Goal: Navigation & Orientation: Find specific page/section

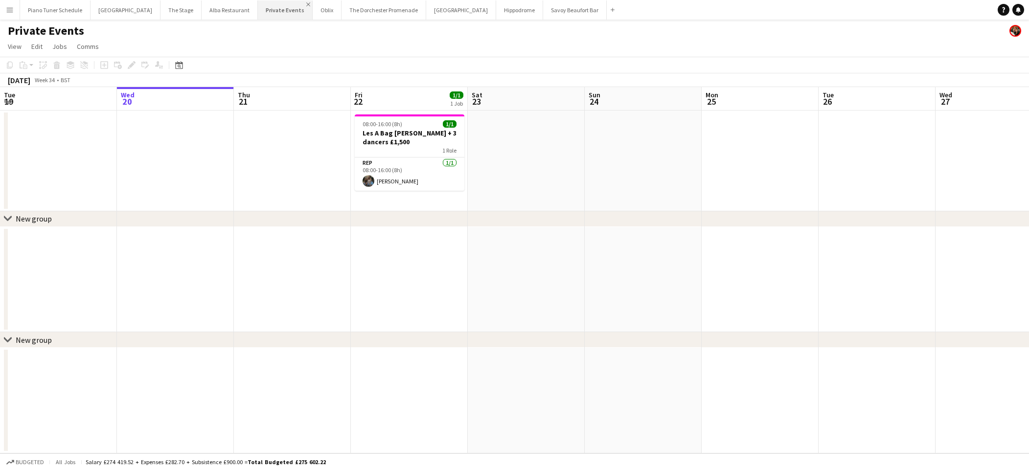
click at [306, 3] on app-icon "Close" at bounding box center [308, 4] width 4 height 4
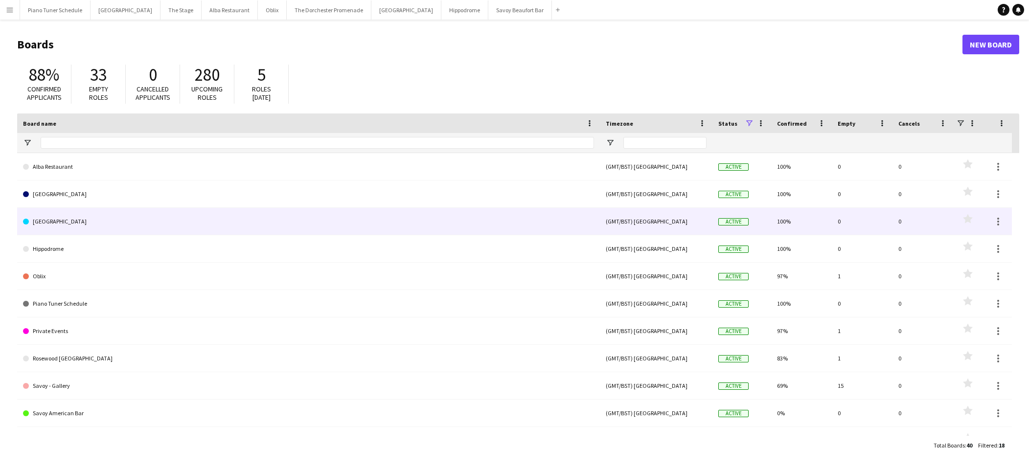
click at [173, 225] on link "[GEOGRAPHIC_DATA]" at bounding box center [308, 221] width 571 height 27
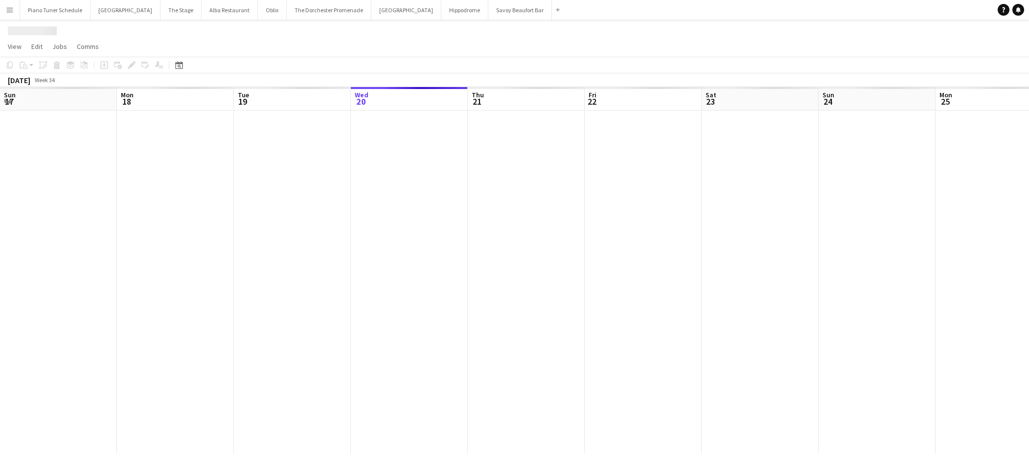
scroll to position [0, 234]
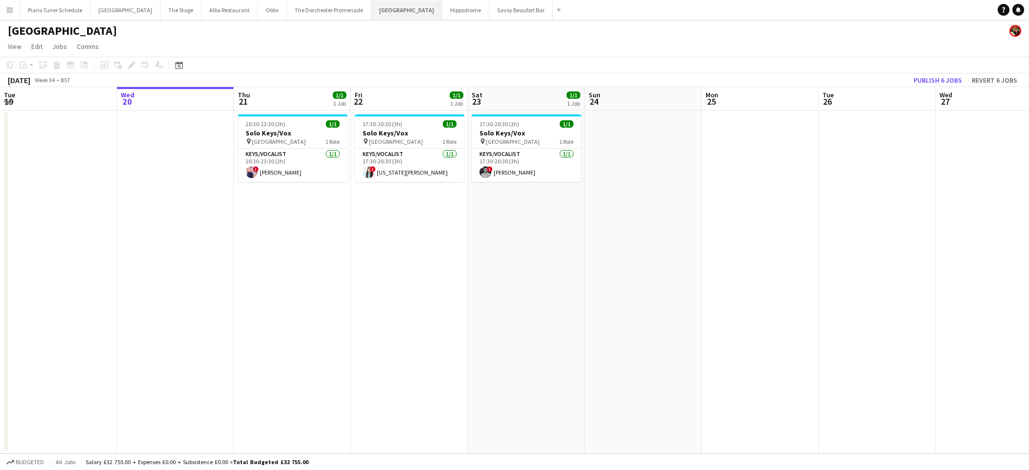
click at [400, 1] on button "[GEOGRAPHIC_DATA]" at bounding box center [406, 9] width 71 height 19
click at [436, 3] on app-icon "Close" at bounding box center [438, 4] width 4 height 4
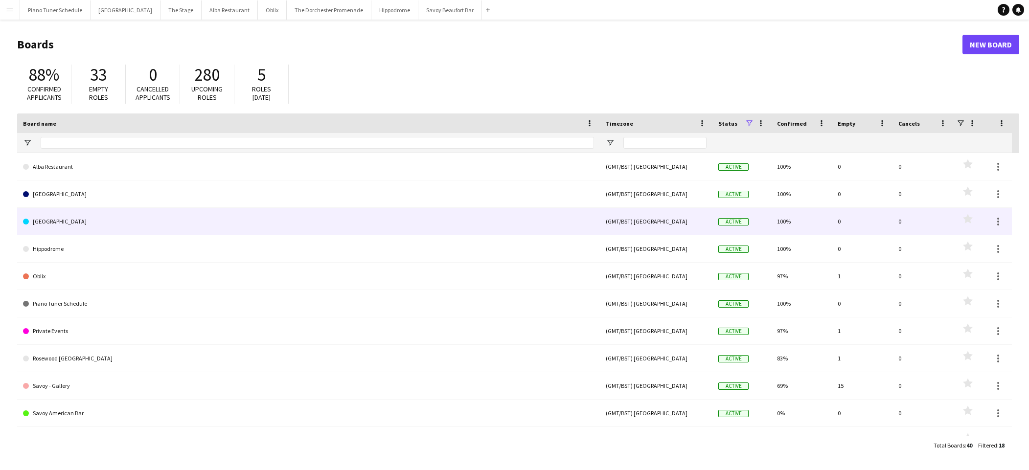
click at [209, 228] on link "[GEOGRAPHIC_DATA]" at bounding box center [308, 221] width 571 height 27
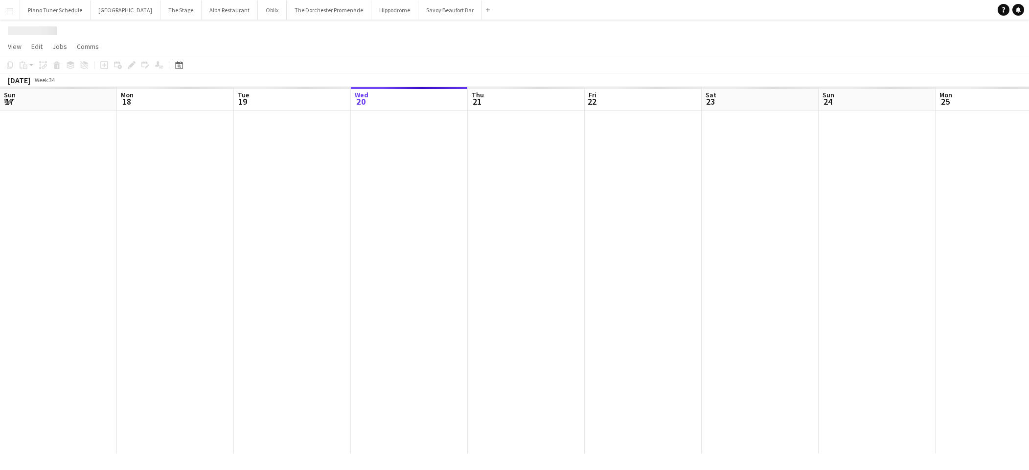
scroll to position [0, 234]
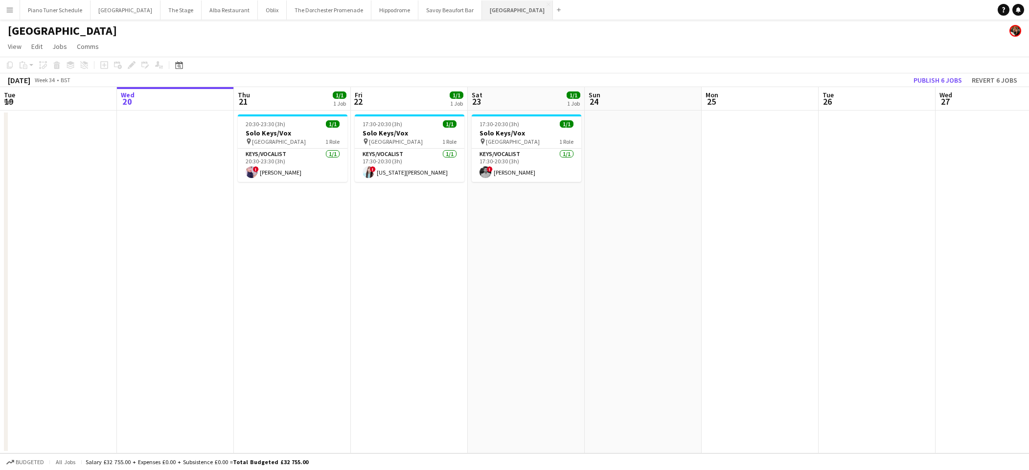
click at [511, 1] on button "[GEOGRAPHIC_DATA]" at bounding box center [517, 9] width 71 height 19
click at [547, 4] on app-icon "Close" at bounding box center [549, 4] width 4 height 4
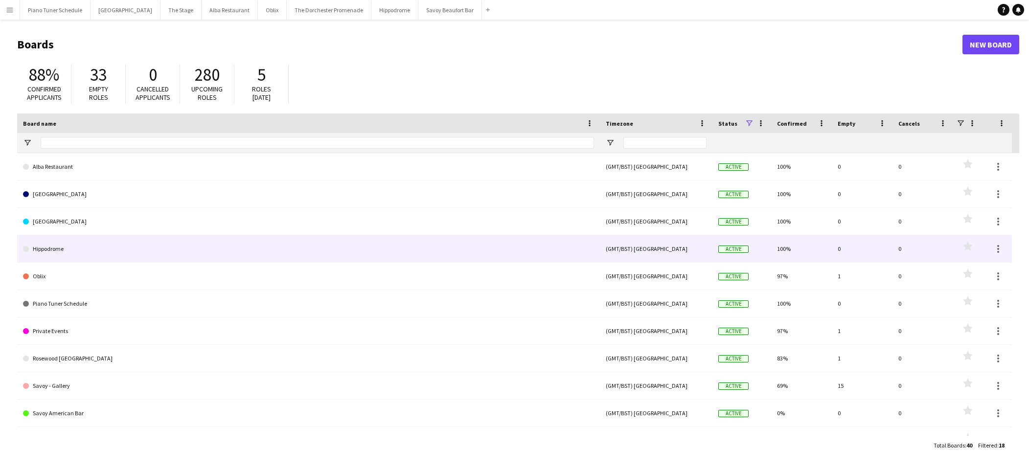
click at [185, 253] on link "Hippodrome" at bounding box center [308, 248] width 571 height 27
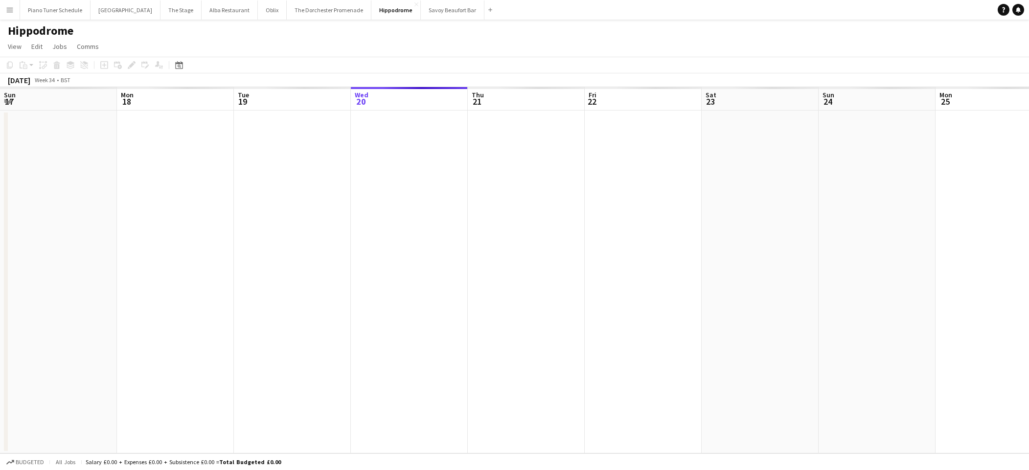
scroll to position [0, 234]
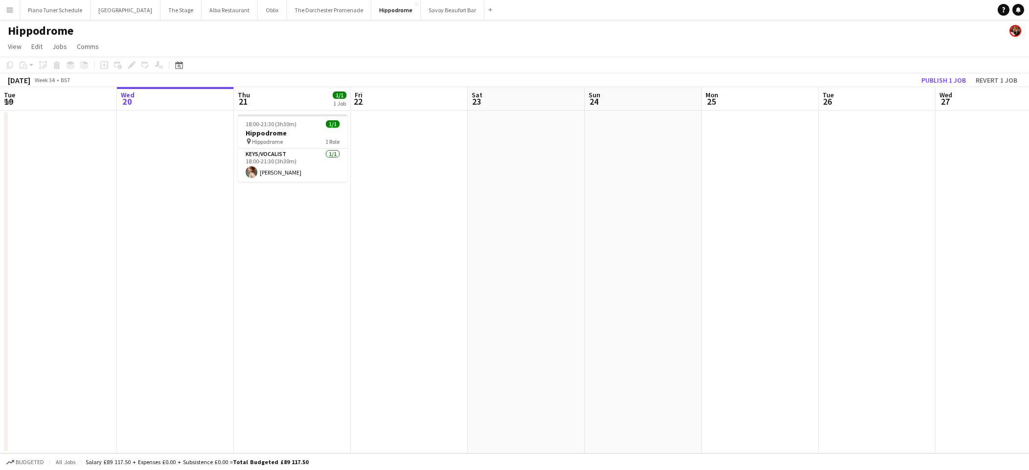
click at [275, 102] on app-board-header-date "Thu 21 1/1 1 Job" at bounding box center [292, 98] width 117 height 23
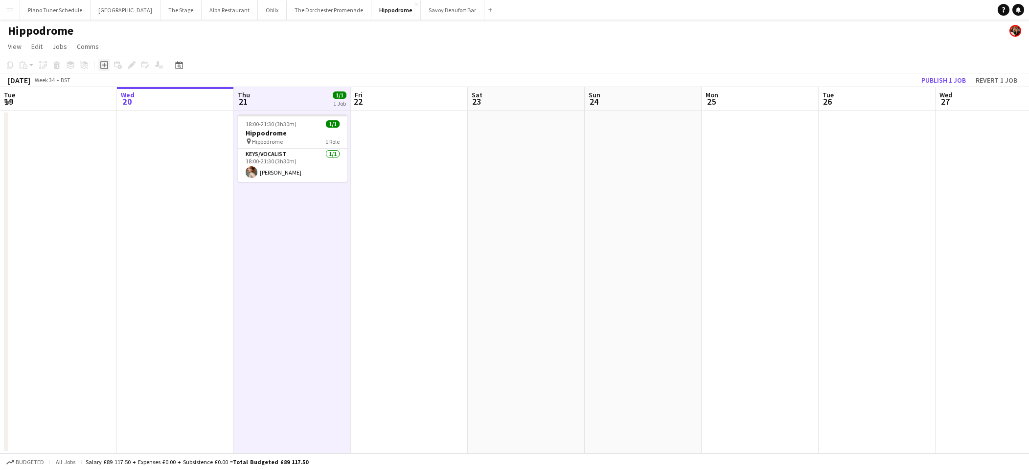
click at [104, 68] on icon "Add job" at bounding box center [104, 65] width 8 height 8
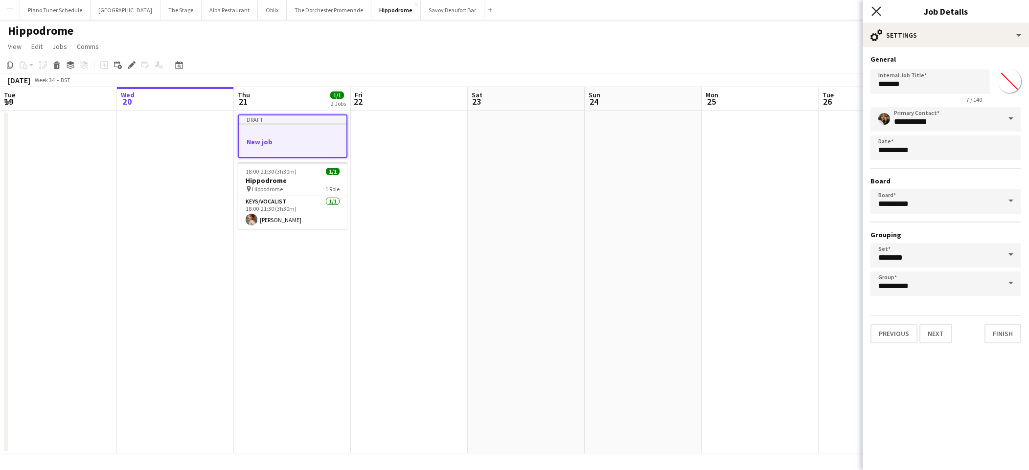
click at [879, 8] on icon at bounding box center [876, 10] width 9 height 9
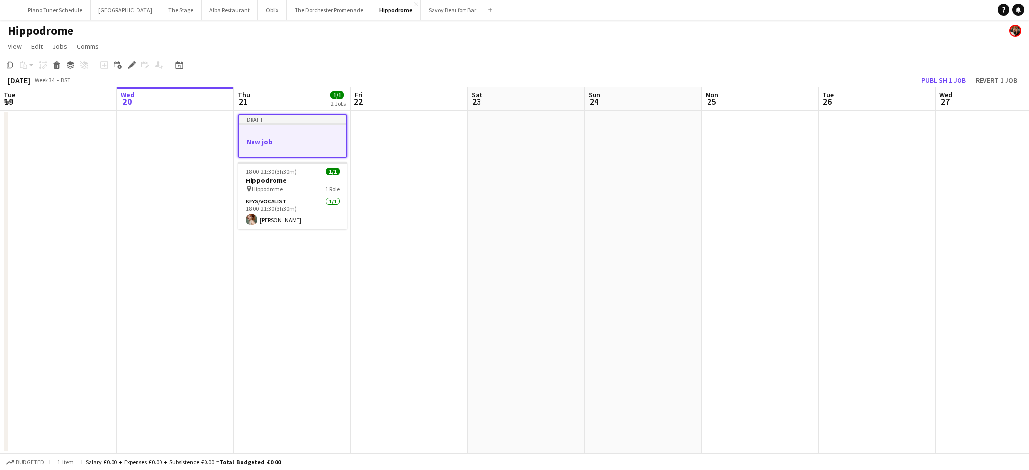
click at [333, 135] on div at bounding box center [293, 132] width 108 height 7
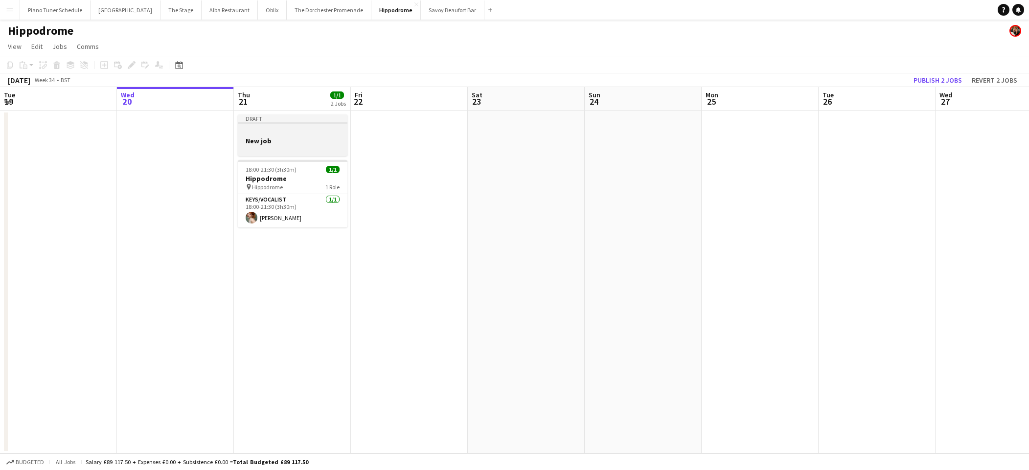
click at [331, 135] on div at bounding box center [293, 131] width 110 height 7
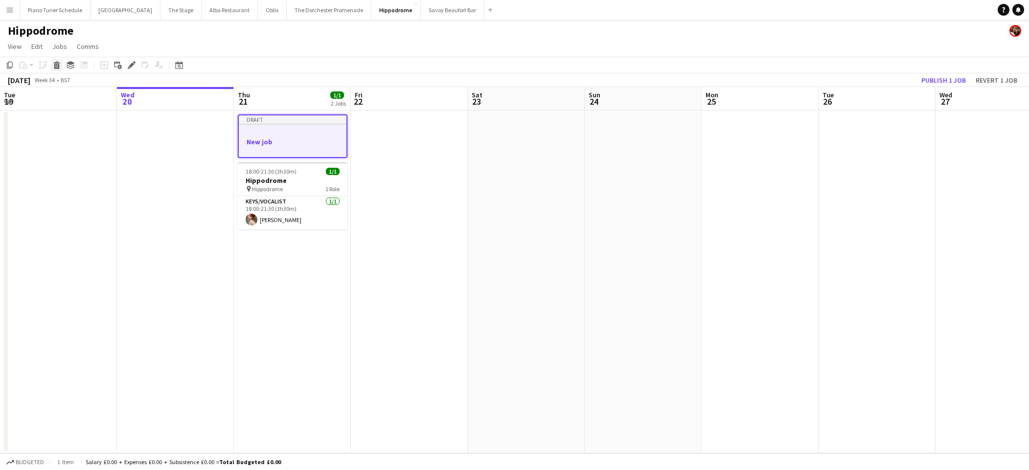
click at [60, 65] on icon "Delete" at bounding box center [57, 65] width 8 height 8
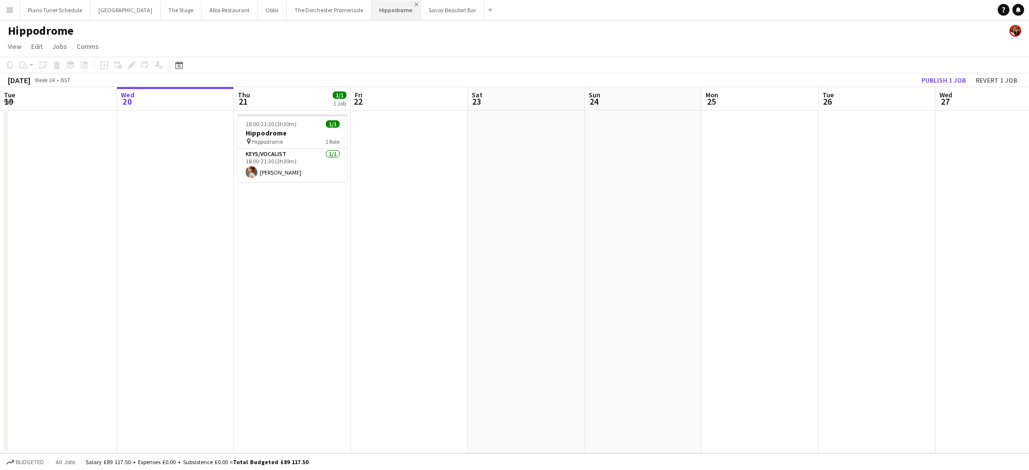
click at [414, 4] on app-icon "Close" at bounding box center [416, 4] width 4 height 4
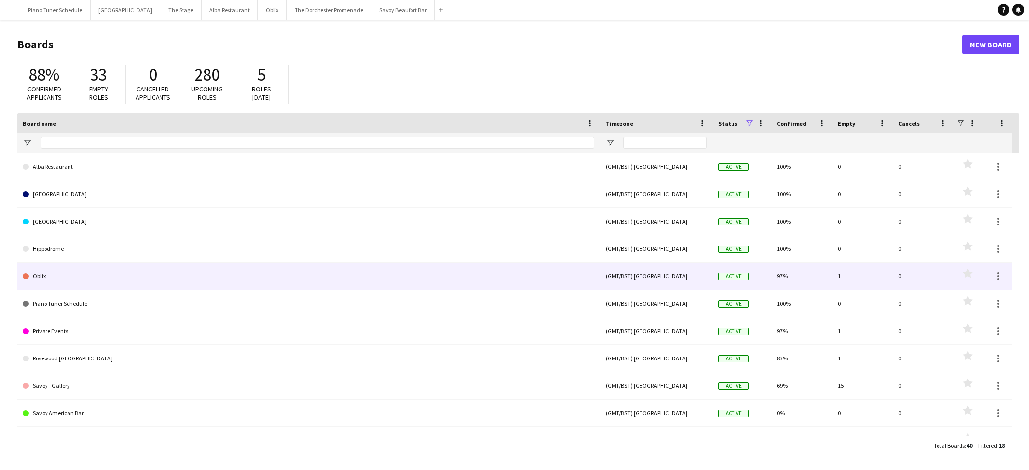
click at [193, 274] on link "Oblix" at bounding box center [308, 276] width 571 height 27
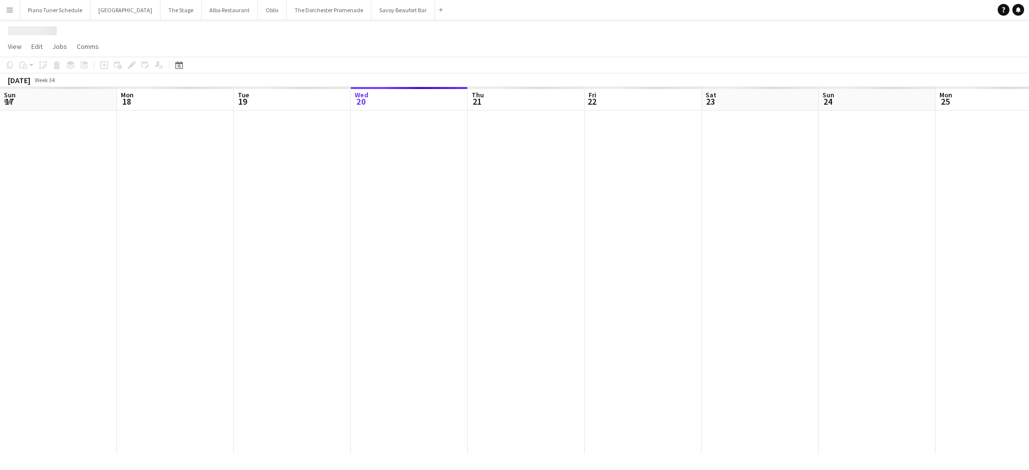
scroll to position [0, 234]
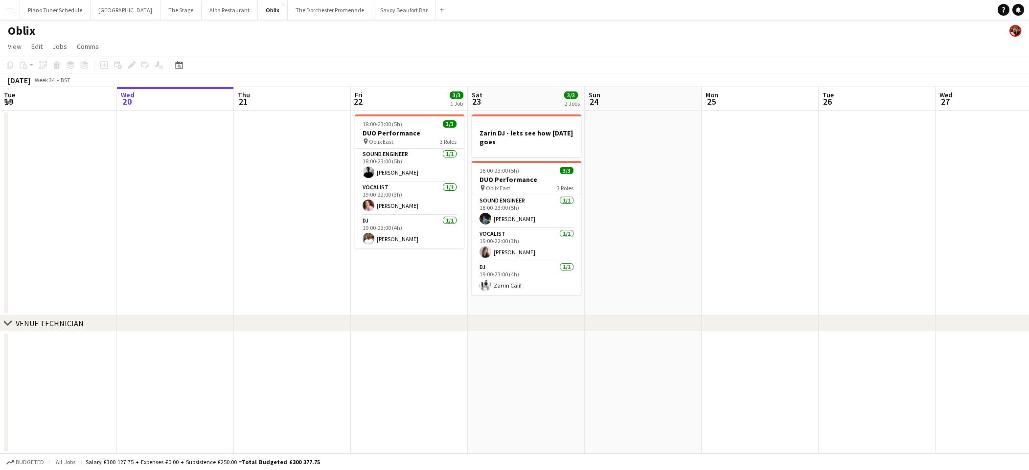
click at [391, 99] on app-board-header-date "Fri 22 3/3 1 Job" at bounding box center [409, 98] width 117 height 23
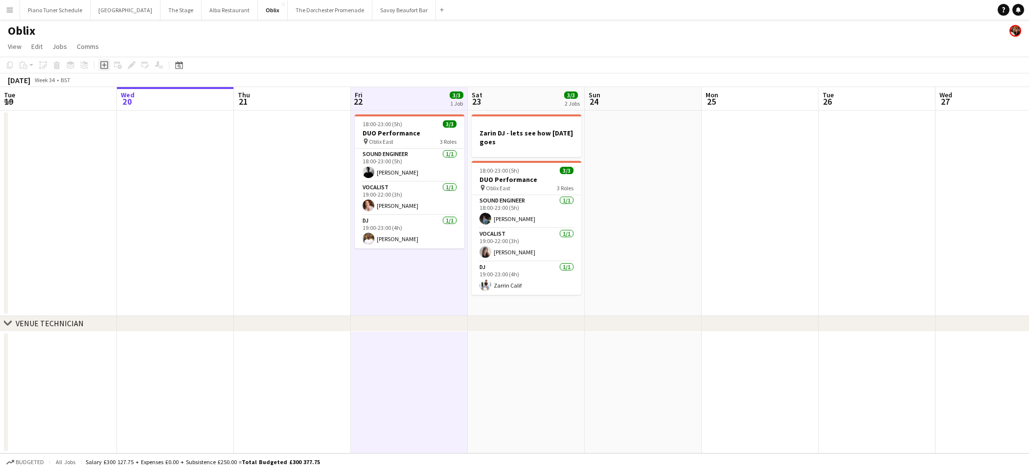
click at [104, 66] on icon at bounding box center [104, 65] width 4 height 4
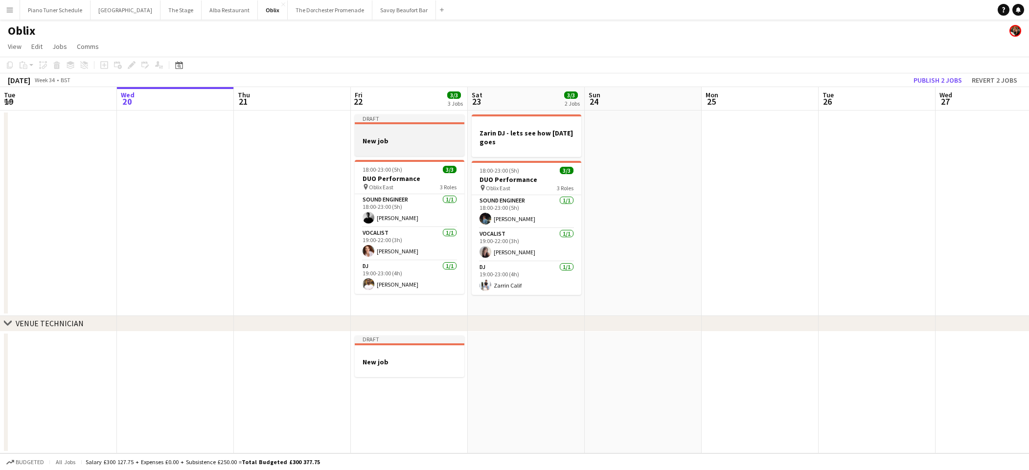
click at [376, 141] on h3 "New job" at bounding box center [410, 141] width 110 height 9
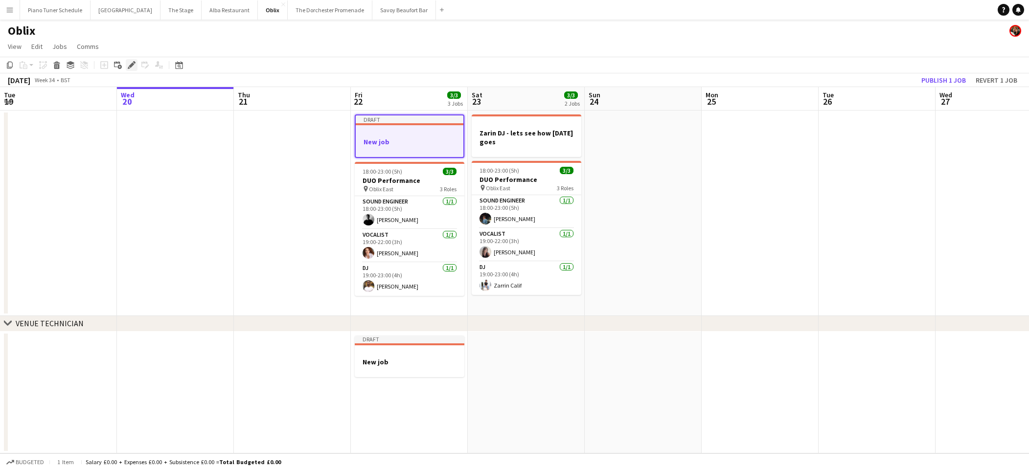
click at [135, 62] on icon at bounding box center [134, 62] width 2 height 2
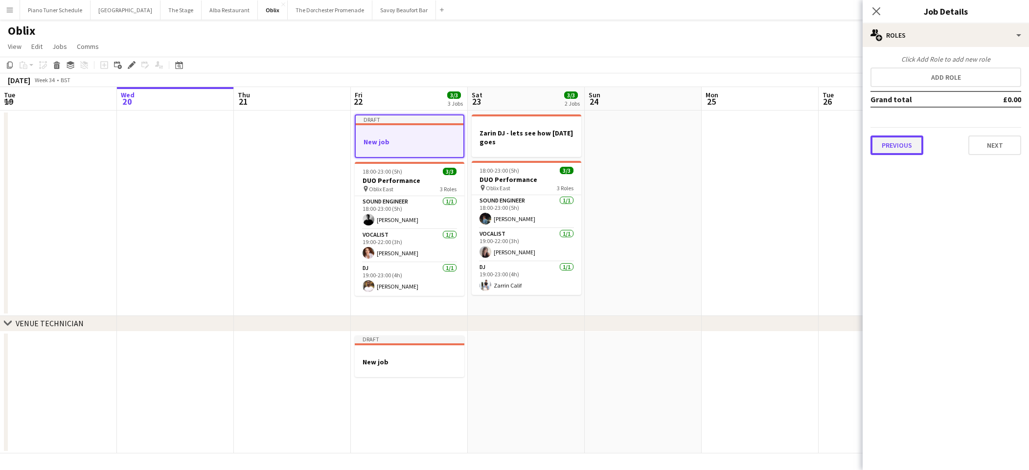
click at [908, 149] on button "Previous" at bounding box center [897, 146] width 53 height 20
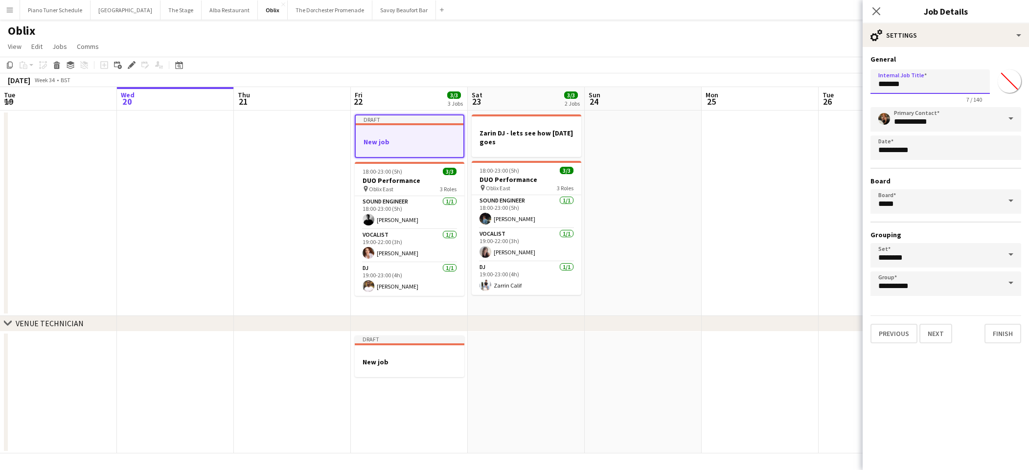
drag, startPoint x: 920, startPoint y: 85, endPoint x: 863, endPoint y: 88, distance: 56.8
click at [864, 86] on form "**********" at bounding box center [946, 199] width 166 height 289
type input "*********"
click at [872, 13] on icon "Close pop-in" at bounding box center [876, 10] width 9 height 9
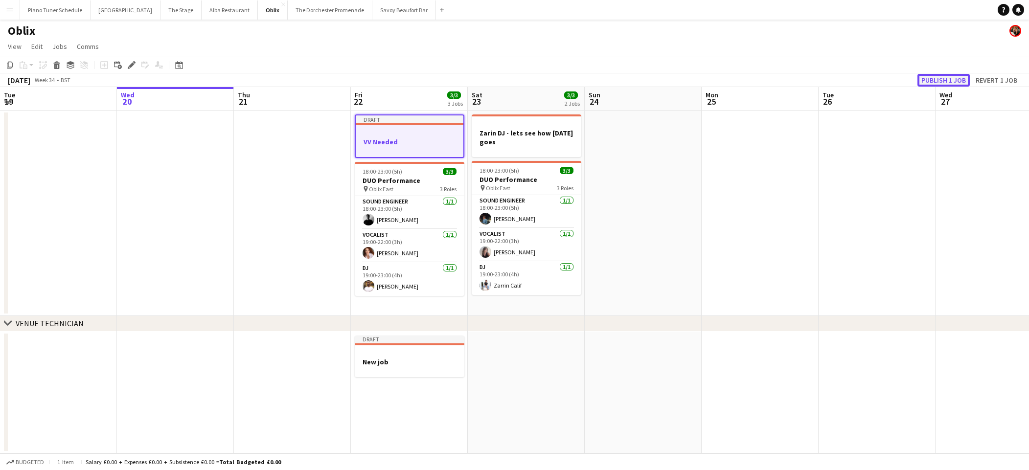
click at [938, 83] on button "Publish 1 job" at bounding box center [944, 80] width 52 height 13
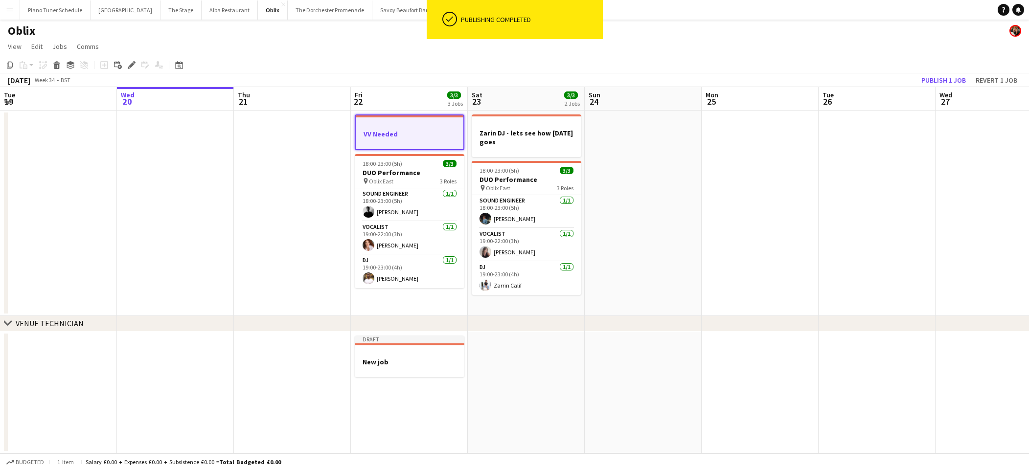
click at [498, 107] on app-board-header-date "Sat 23 3/3 2 Jobs" at bounding box center [526, 98] width 117 height 23
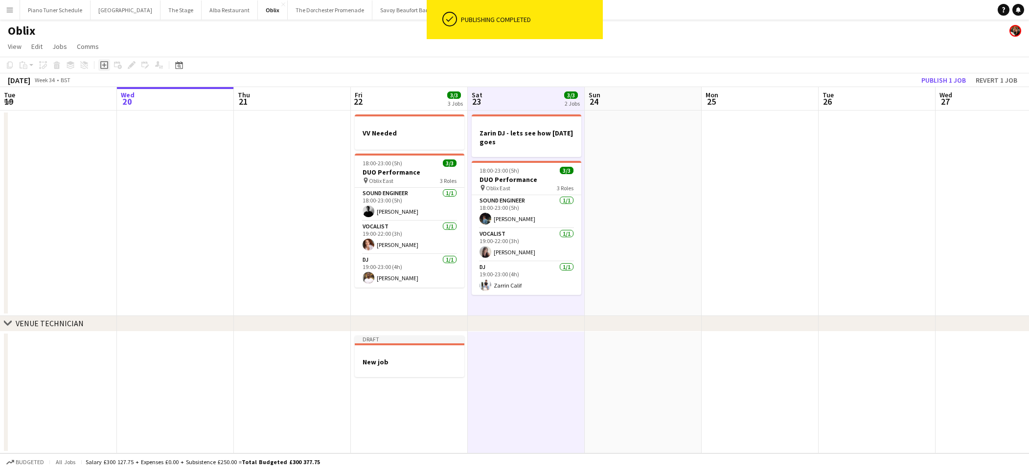
click at [102, 64] on icon "Add job" at bounding box center [104, 65] width 8 height 8
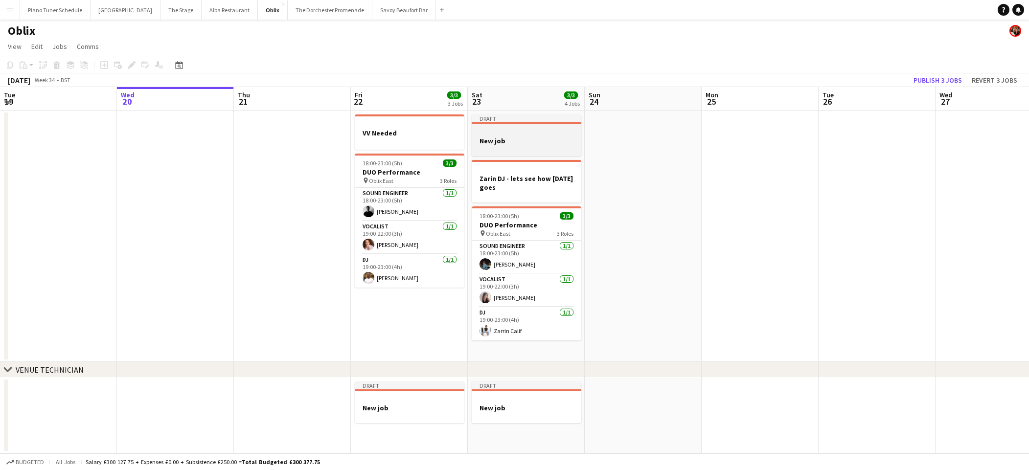
click at [488, 140] on h3 "New job" at bounding box center [527, 141] width 110 height 9
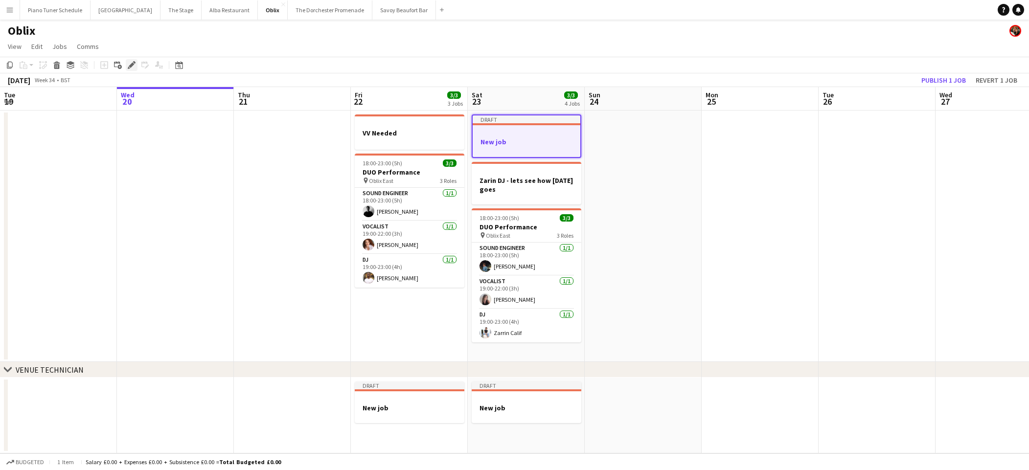
click at [130, 64] on icon "Edit" at bounding box center [132, 65] width 8 height 8
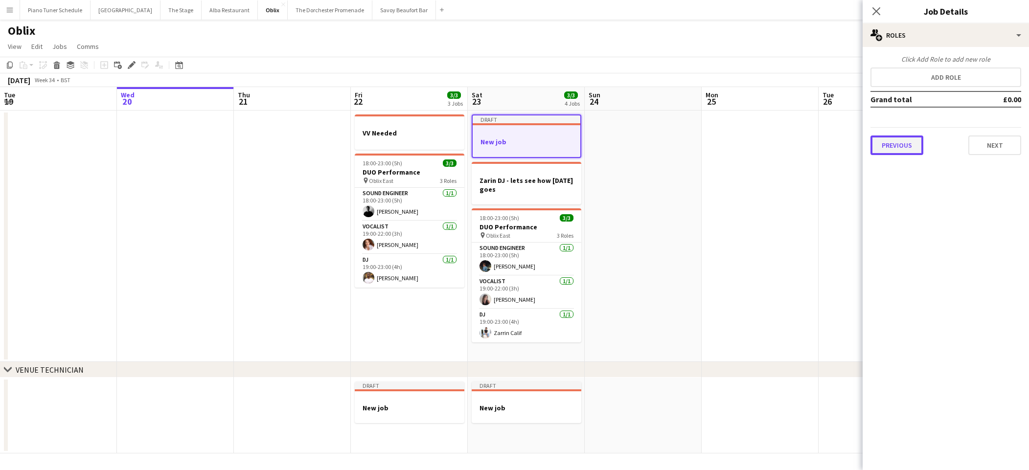
click at [904, 147] on button "Previous" at bounding box center [897, 146] width 53 height 20
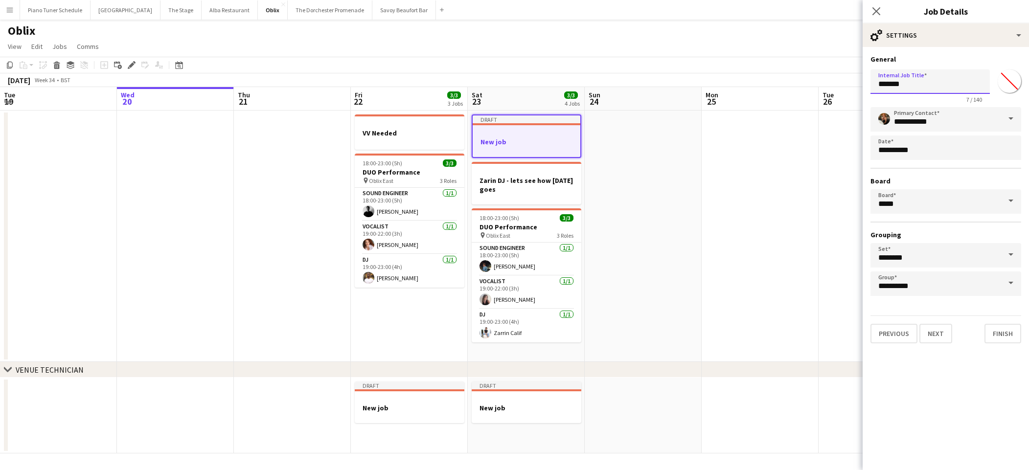
drag, startPoint x: 917, startPoint y: 82, endPoint x: 807, endPoint y: 82, distance: 109.6
click at [808, 82] on body "Menu Boards Boards Boards All jobs Status Workforce Workforce My Workforce Recr…" at bounding box center [514, 235] width 1029 height 470
type input "**********"
click button "Next" at bounding box center [935, 334] width 33 height 20
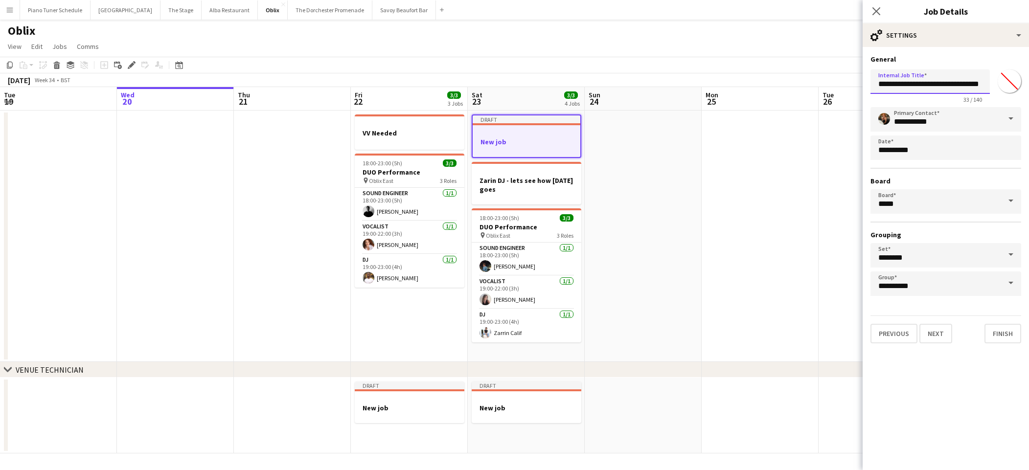
scroll to position [0, 0]
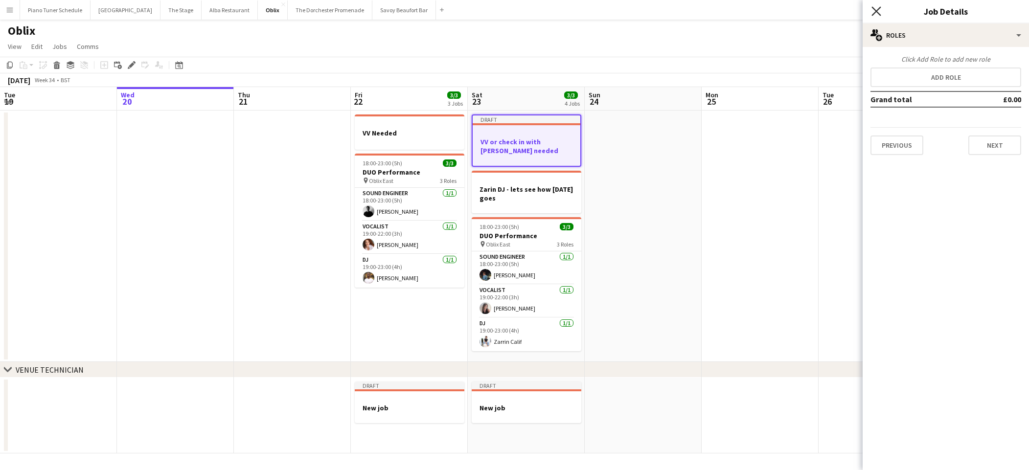
click at [873, 11] on icon "Close pop-in" at bounding box center [876, 10] width 9 height 9
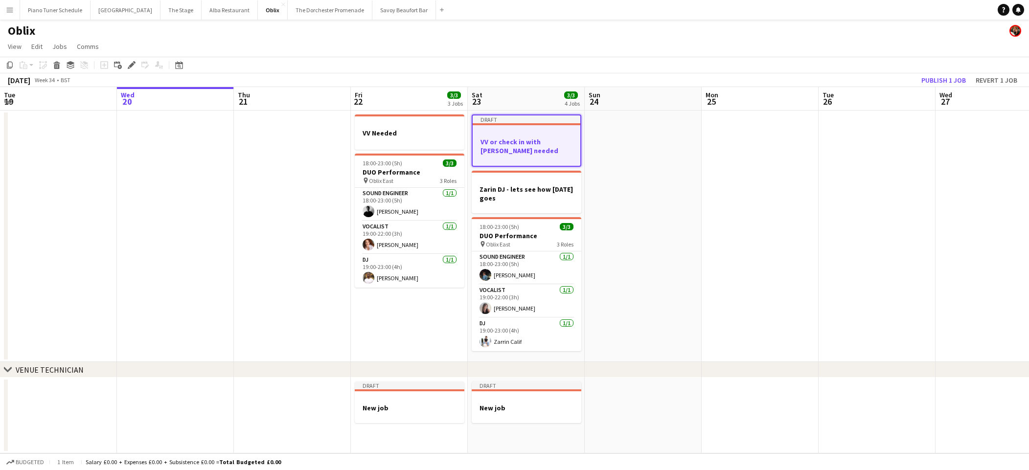
click at [520, 125] on div at bounding box center [527, 124] width 108 height 2
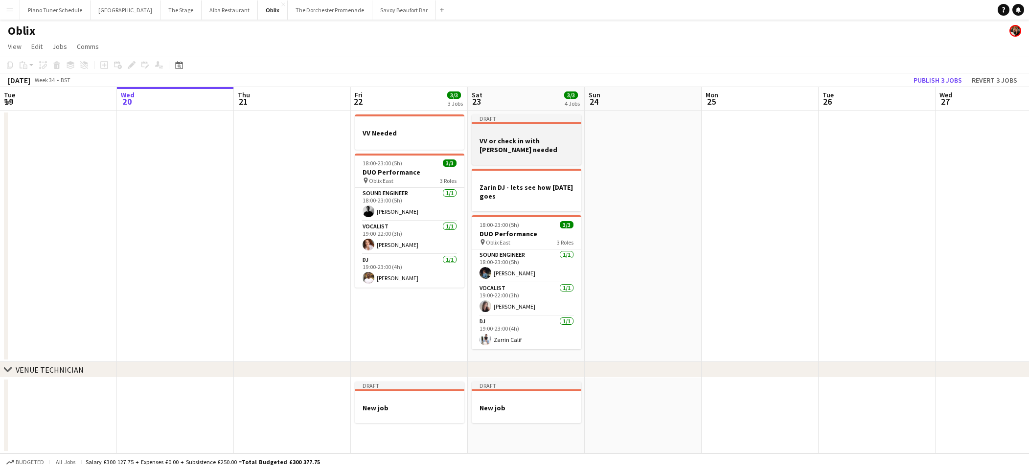
click at [520, 125] on app-job-card "Draft VV or check in with [PERSON_NAME] needed" at bounding box center [527, 140] width 110 height 50
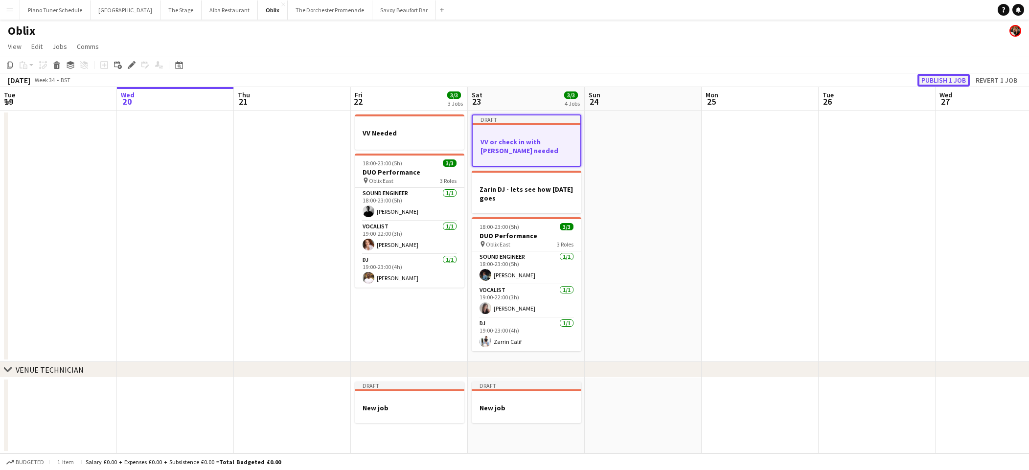
click at [952, 78] on button "Publish 1 job" at bounding box center [944, 80] width 52 height 13
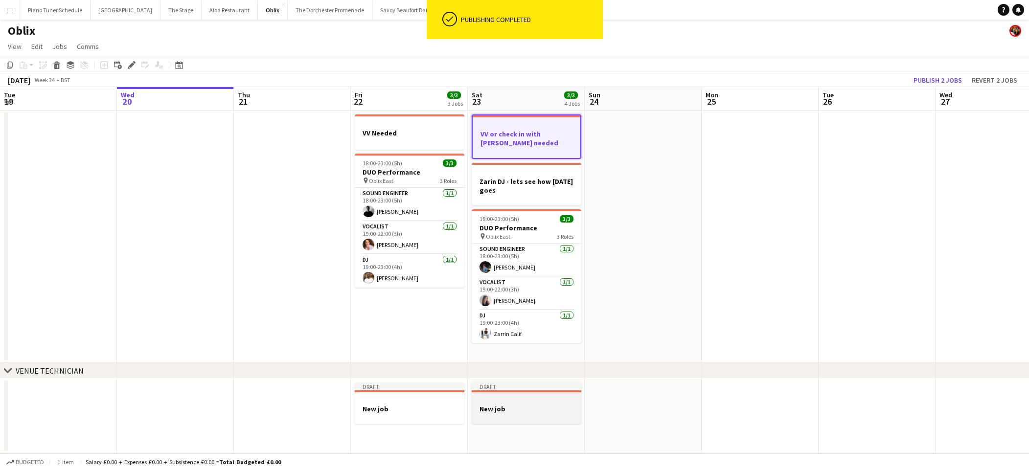
click at [492, 408] on h3 "New job" at bounding box center [527, 409] width 110 height 9
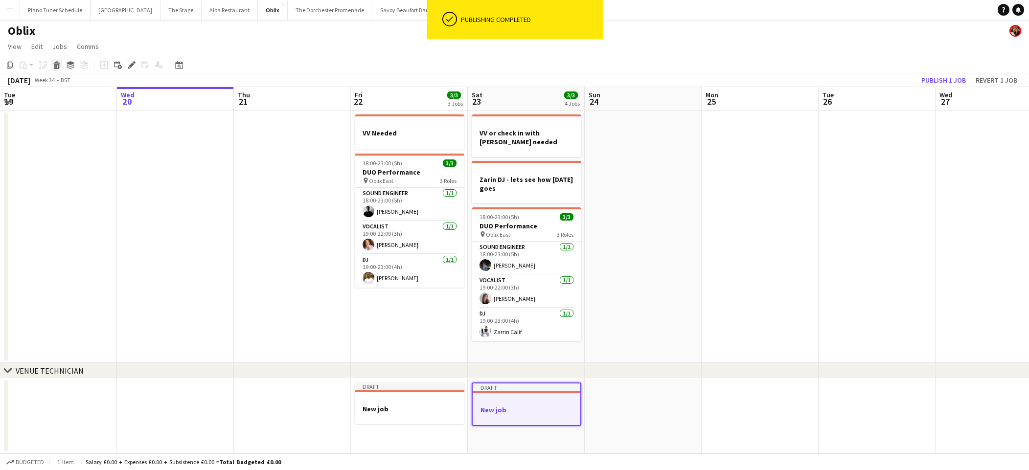
click at [55, 67] on icon at bounding box center [56, 66] width 5 height 5
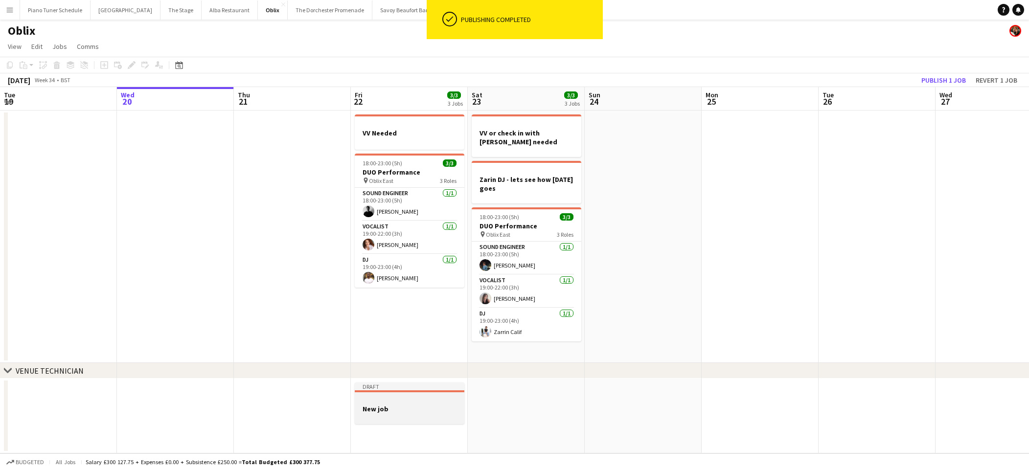
click at [367, 395] on app-job-card "Draft New job" at bounding box center [410, 404] width 110 height 42
click at [59, 67] on icon "Delete" at bounding box center [57, 65] width 8 height 8
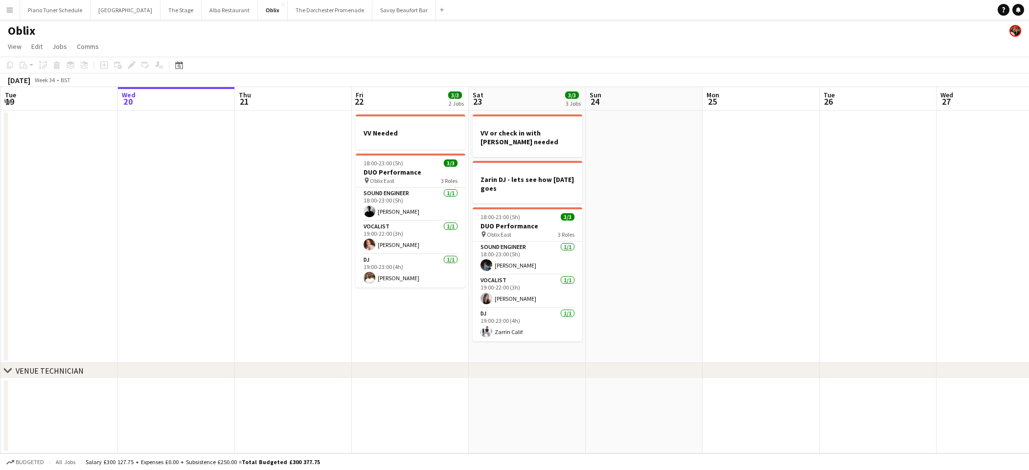
click at [230, 233] on app-date-cell at bounding box center [176, 237] width 117 height 252
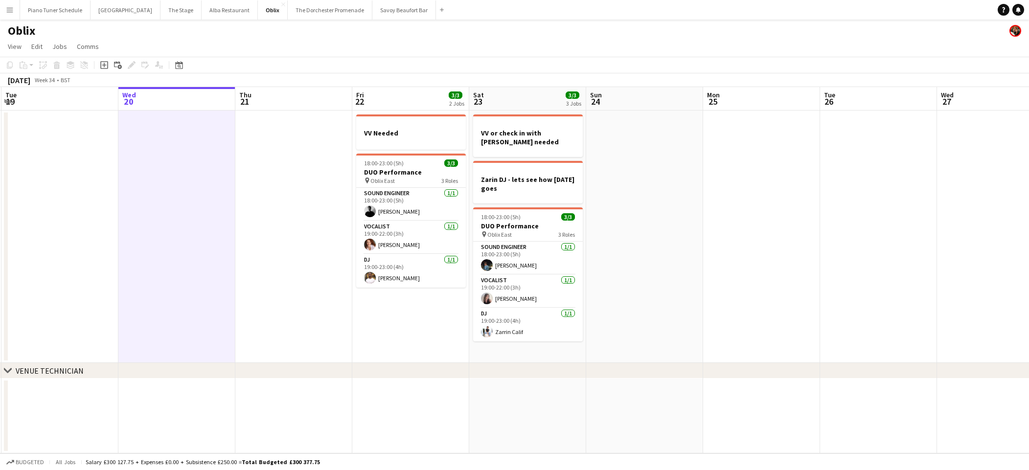
click at [306, 223] on app-date-cell at bounding box center [293, 237] width 117 height 252
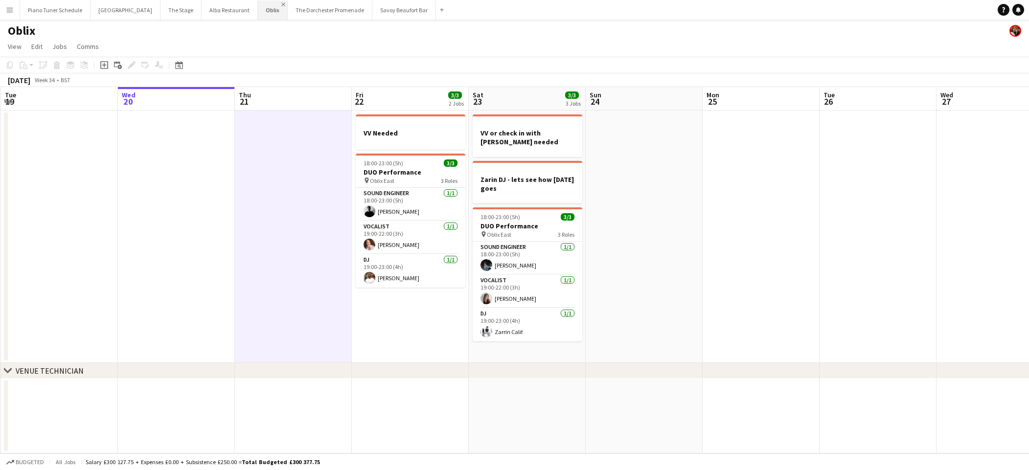
click at [281, 3] on app-icon "Close" at bounding box center [283, 4] width 4 height 4
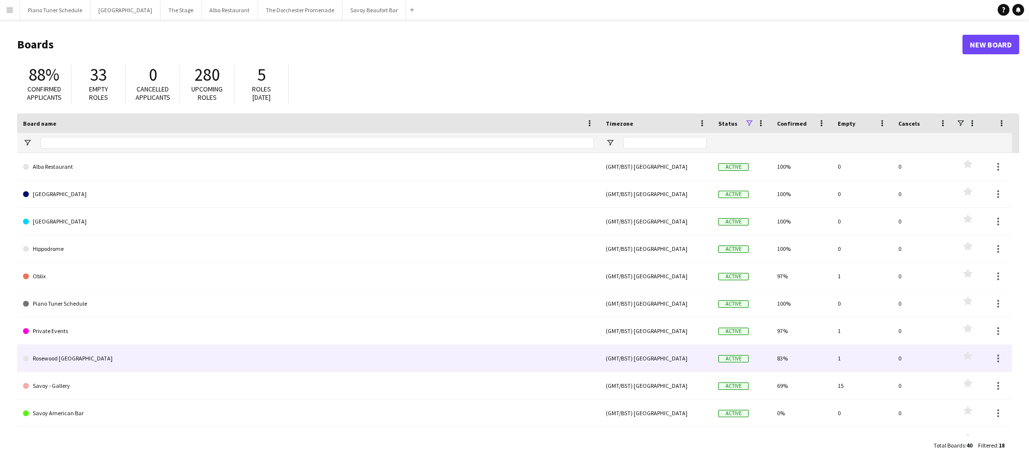
click at [191, 350] on link "Rosewood [GEOGRAPHIC_DATA]" at bounding box center [308, 358] width 571 height 27
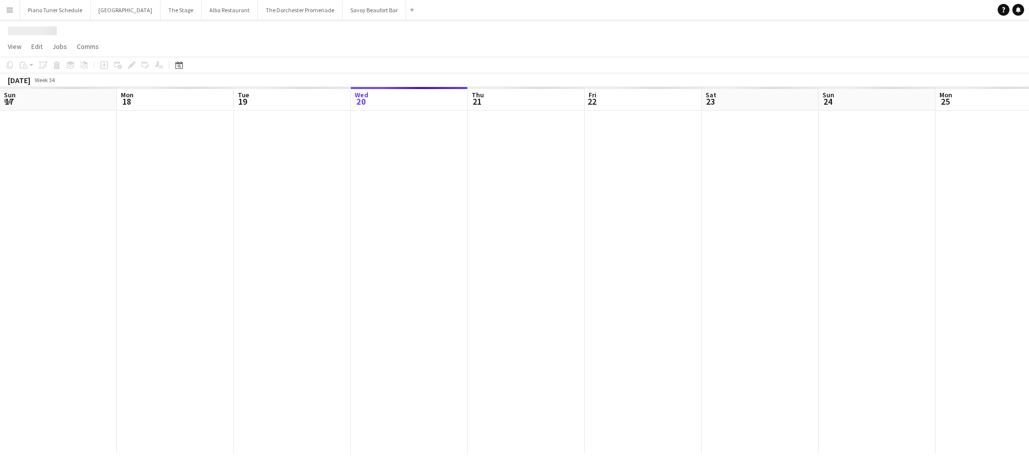
scroll to position [0, 234]
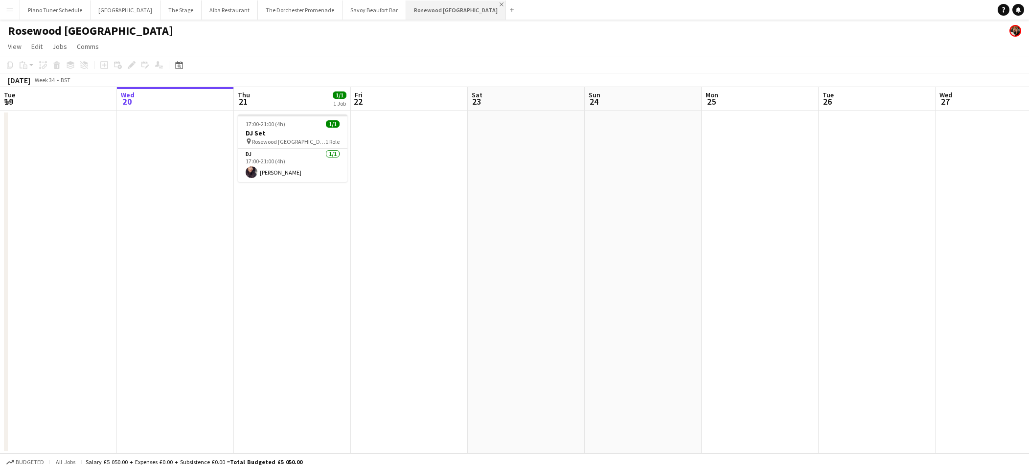
click at [500, 2] on app-icon "Close" at bounding box center [502, 4] width 4 height 4
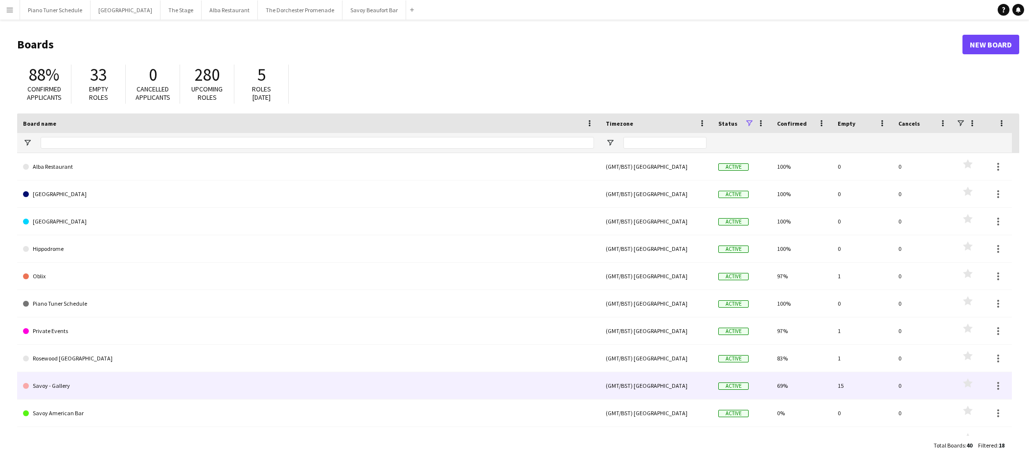
scroll to position [15, 0]
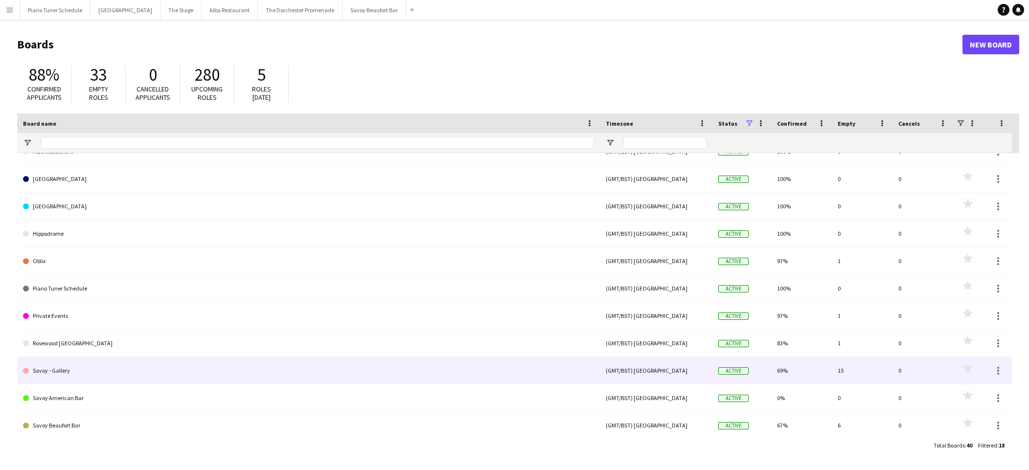
click at [160, 368] on link "Savoy - Gallery" at bounding box center [308, 370] width 571 height 27
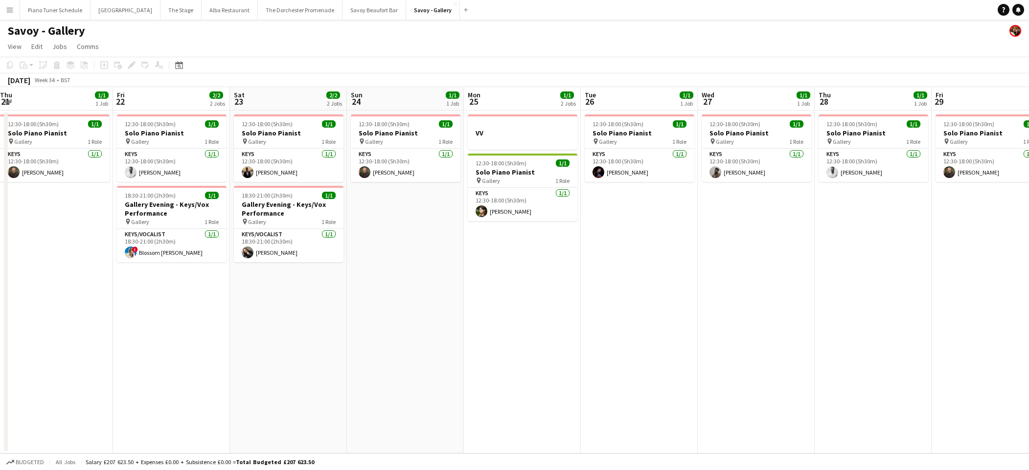
scroll to position [0, 368]
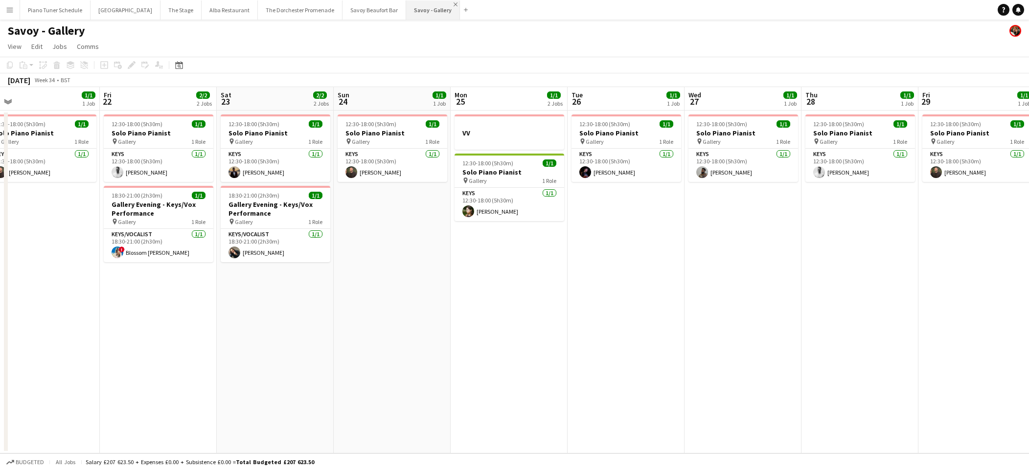
click at [454, 4] on app-icon "Close" at bounding box center [456, 4] width 4 height 4
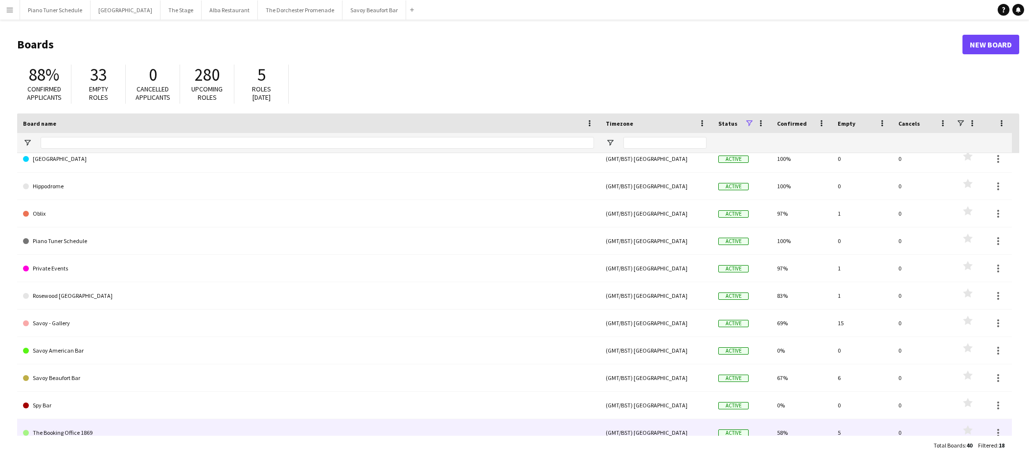
scroll to position [80, 0]
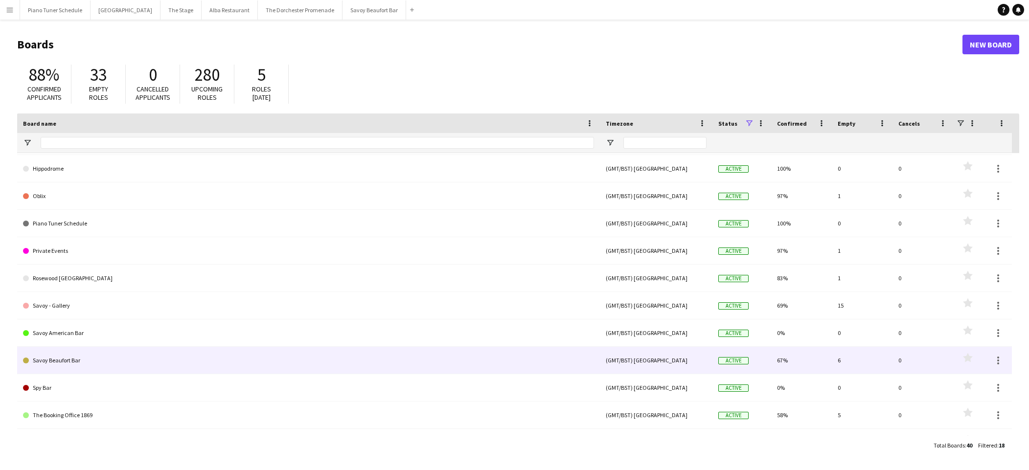
click at [177, 364] on link "Savoy Beaufort Bar" at bounding box center [308, 360] width 571 height 27
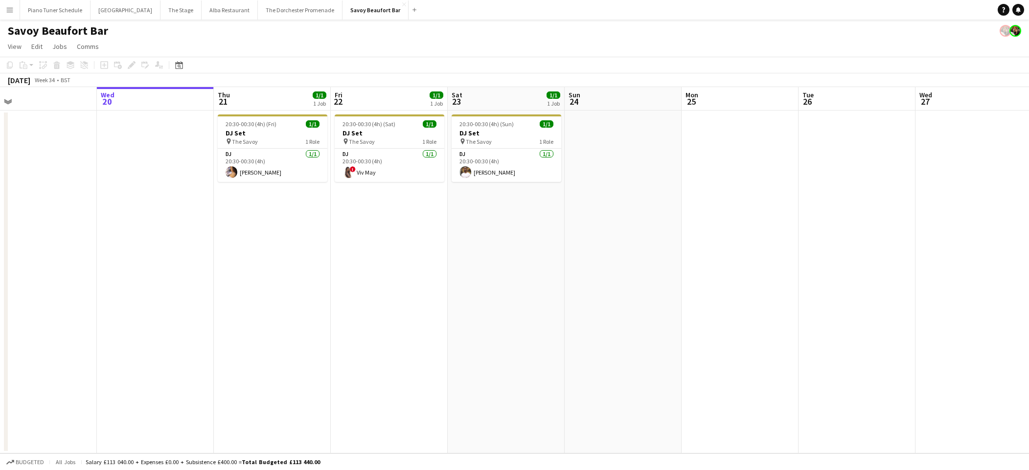
scroll to position [0, 258]
click at [402, 4] on app-icon "Close" at bounding box center [404, 4] width 4 height 4
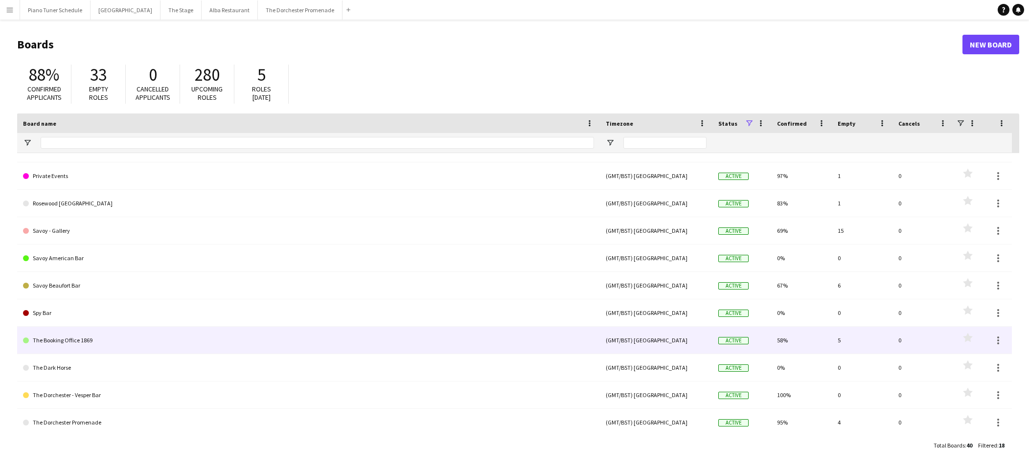
click at [209, 341] on link "The Booking Office 1869" at bounding box center [308, 340] width 571 height 27
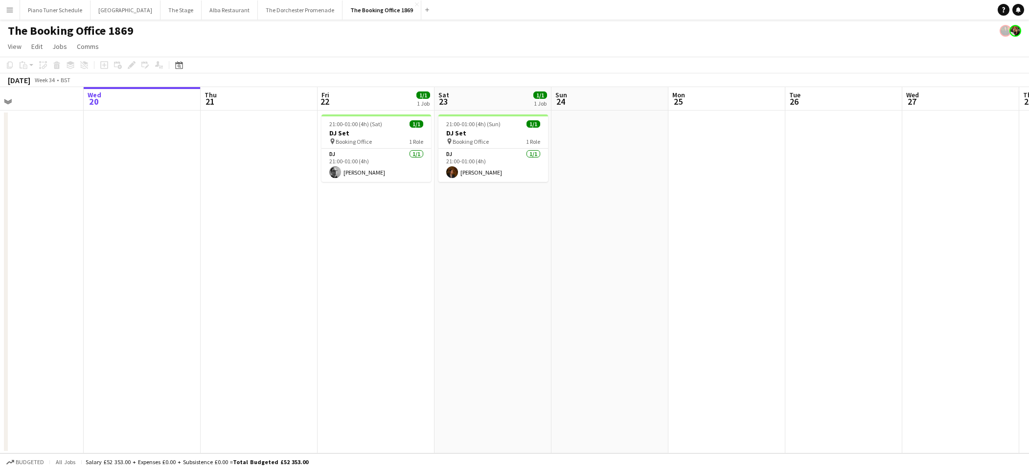
scroll to position [0, 273]
click at [415, 4] on app-icon "Close" at bounding box center [417, 4] width 4 height 4
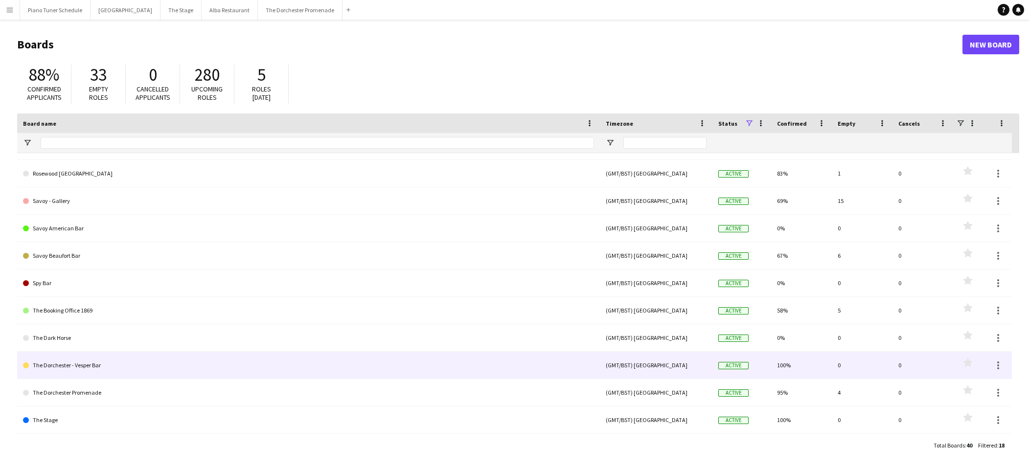
scroll to position [210, 0]
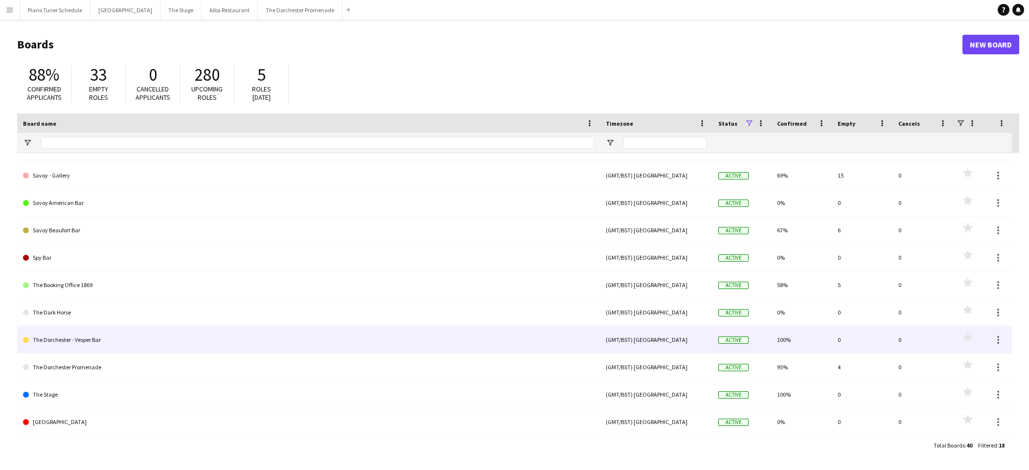
click at [181, 339] on link "The Dorchester - Vesper Bar" at bounding box center [308, 339] width 571 height 27
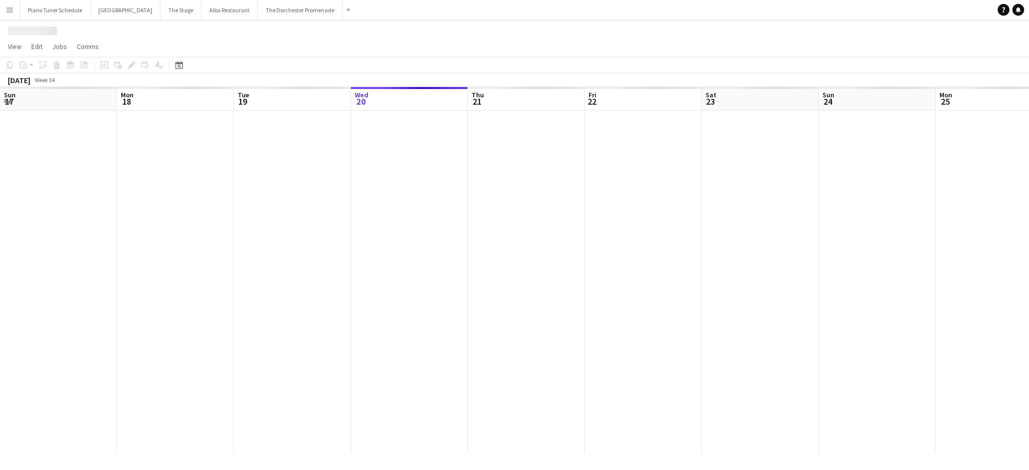
scroll to position [0, 234]
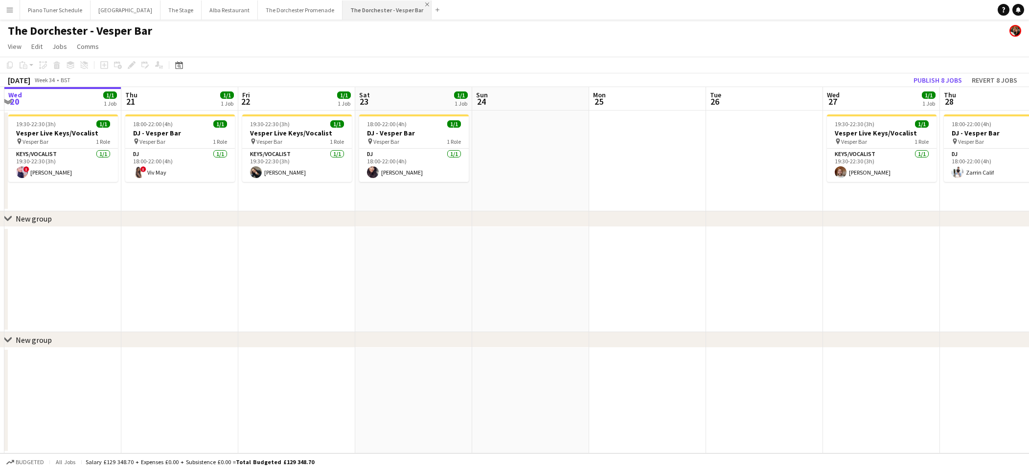
click at [425, 4] on app-icon "Close" at bounding box center [427, 4] width 4 height 4
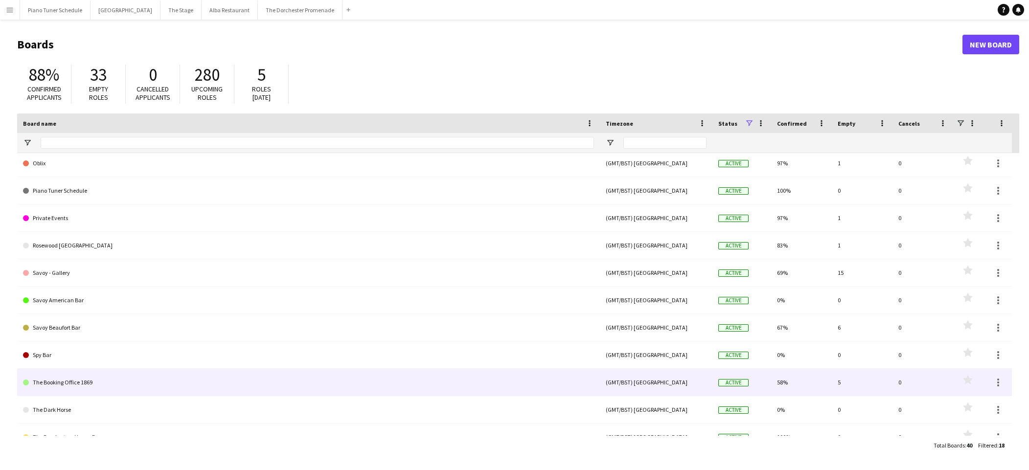
scroll to position [210, 0]
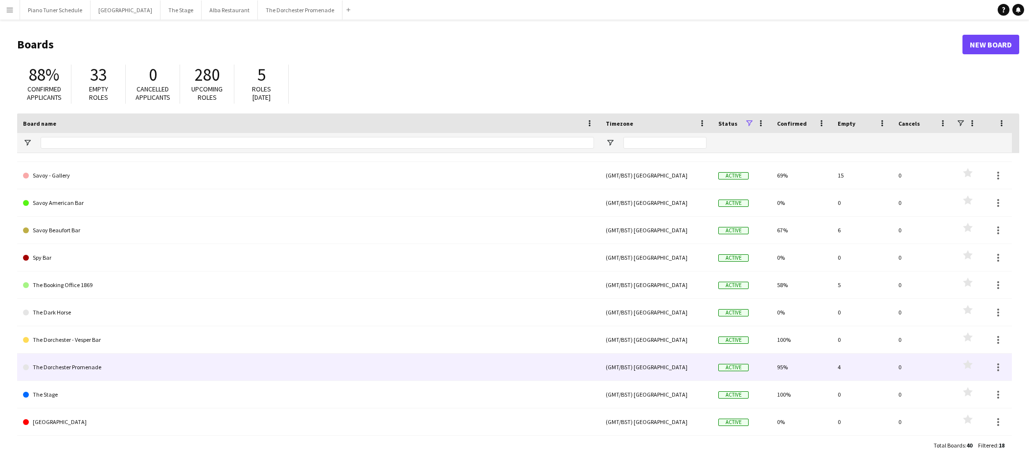
click at [227, 368] on link "The Dorchester Promenade" at bounding box center [308, 367] width 571 height 27
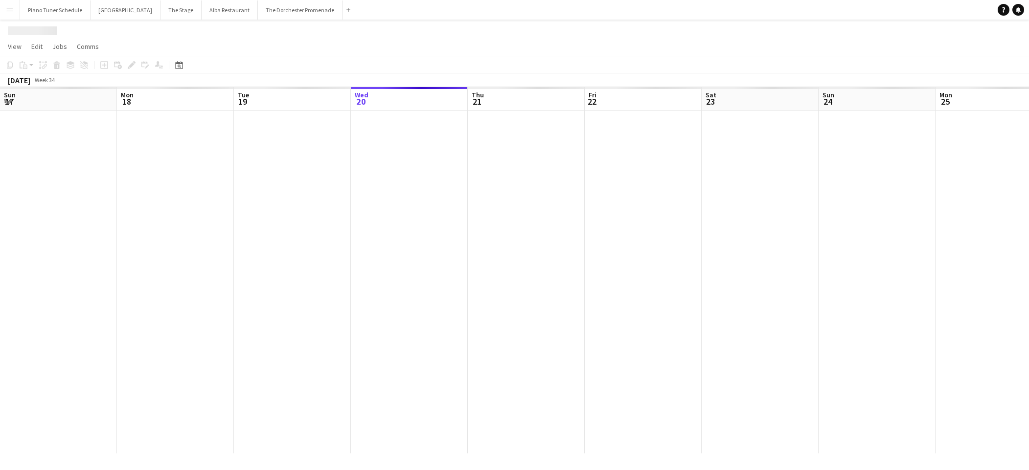
scroll to position [0, 234]
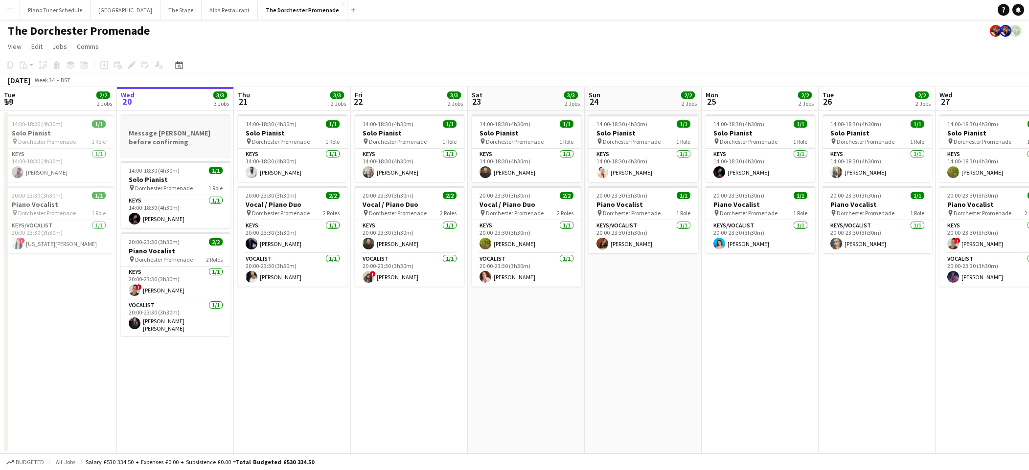
click at [207, 139] on h3 "Message [PERSON_NAME] before confirming" at bounding box center [176, 138] width 110 height 18
click at [58, 63] on icon at bounding box center [56, 62] width 6 height 2
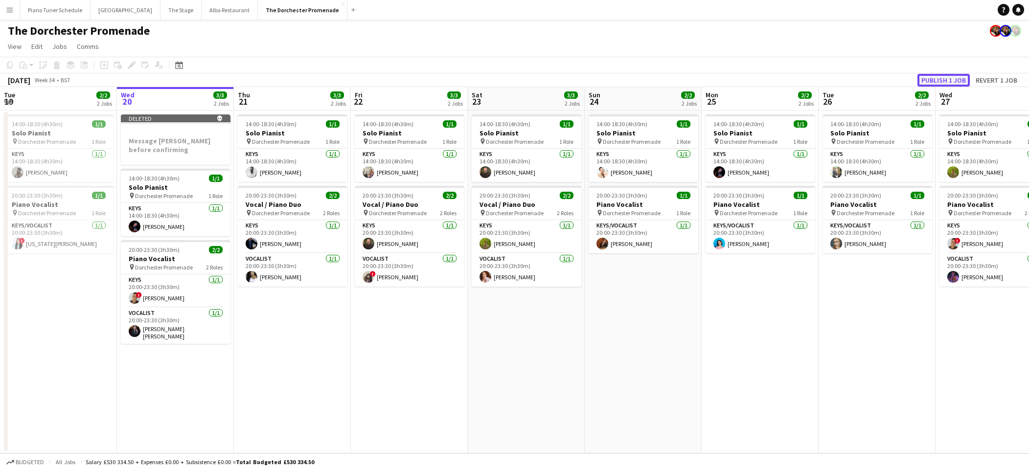
click at [935, 81] on button "Publish 1 job" at bounding box center [944, 80] width 52 height 13
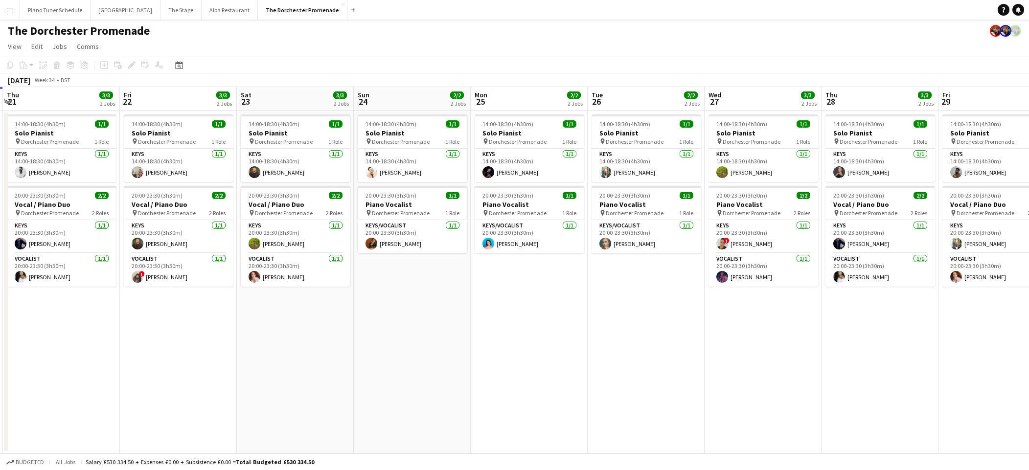
scroll to position [0, 350]
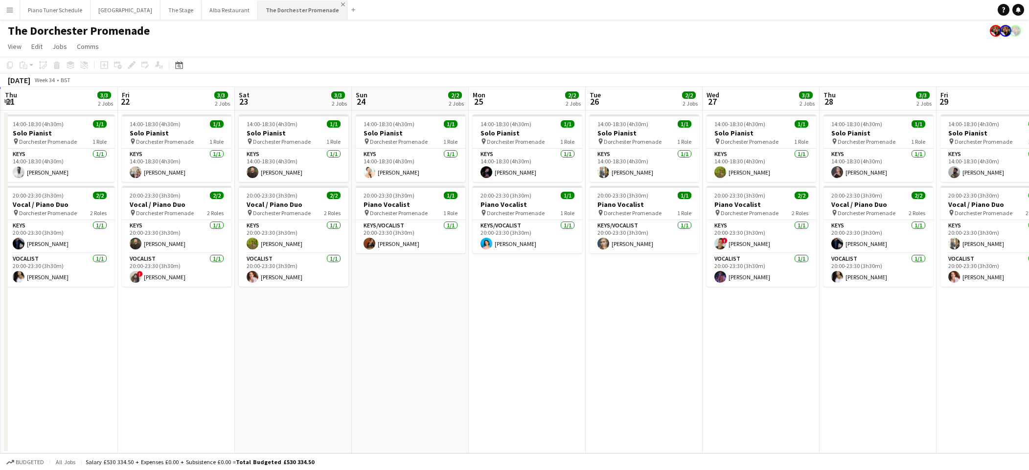
click at [341, 4] on app-icon "Close" at bounding box center [343, 4] width 4 height 4
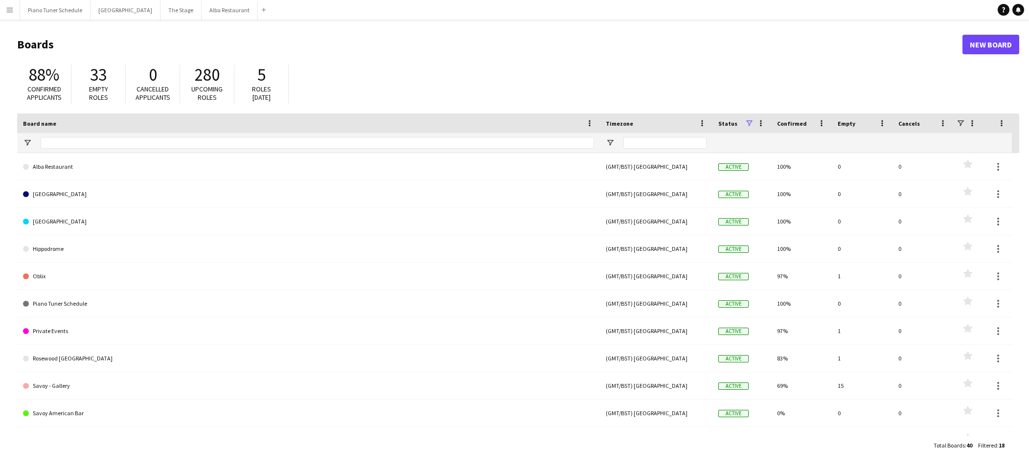
scroll to position [210, 0]
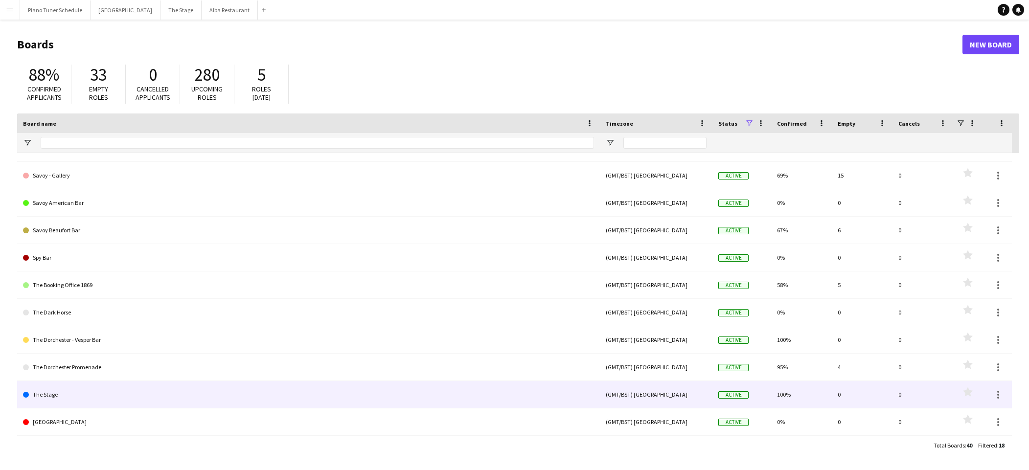
click at [212, 398] on link "The Stage" at bounding box center [308, 394] width 571 height 27
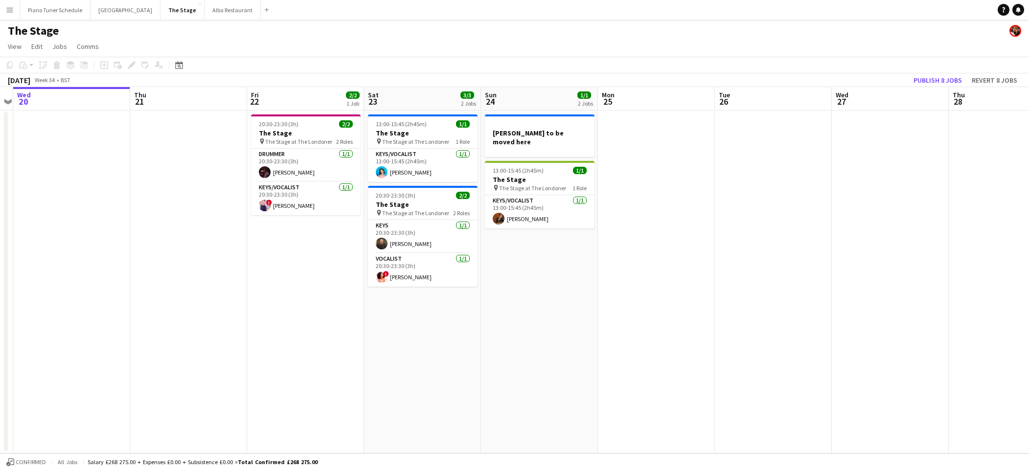
scroll to position [0, 362]
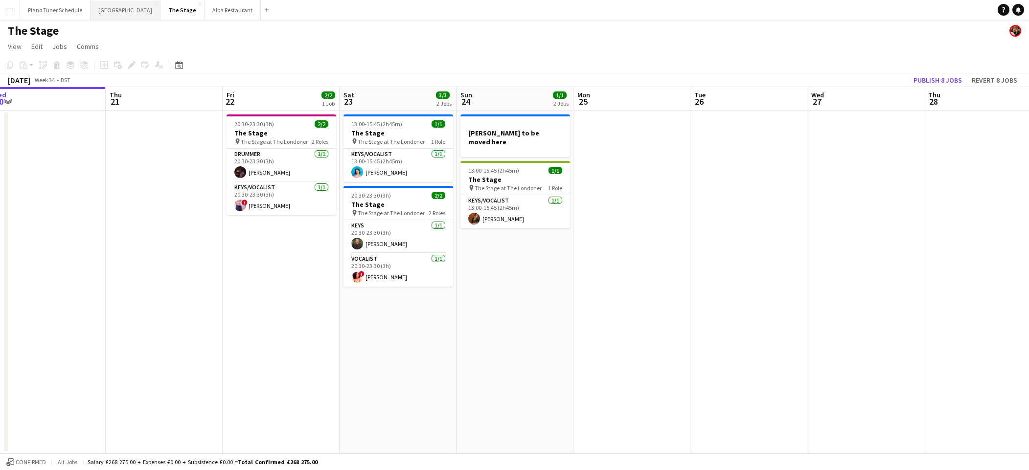
click at [128, 12] on button "[GEOGRAPHIC_DATA] Close" at bounding box center [126, 9] width 70 height 19
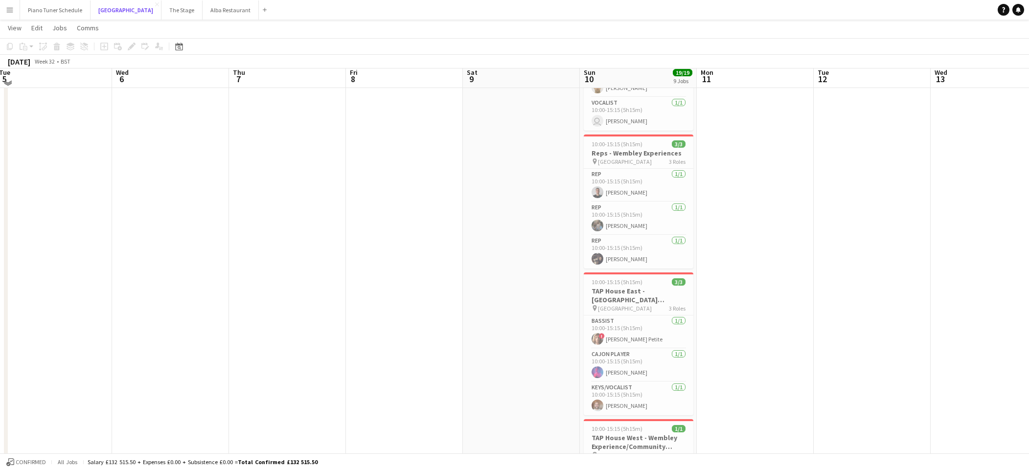
scroll to position [396, 0]
click at [14, 8] on button "Menu" at bounding box center [10, 10] width 20 height 20
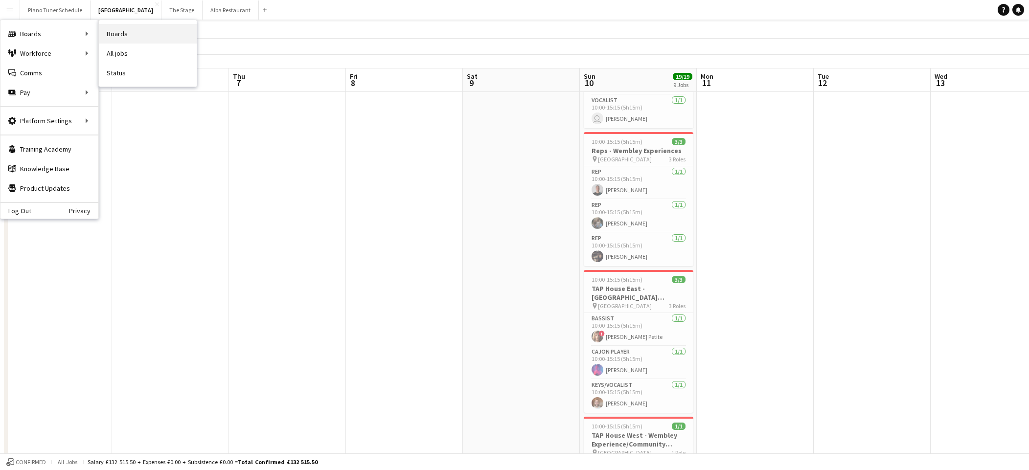
click at [127, 30] on link "Boards" at bounding box center [148, 34] width 98 height 20
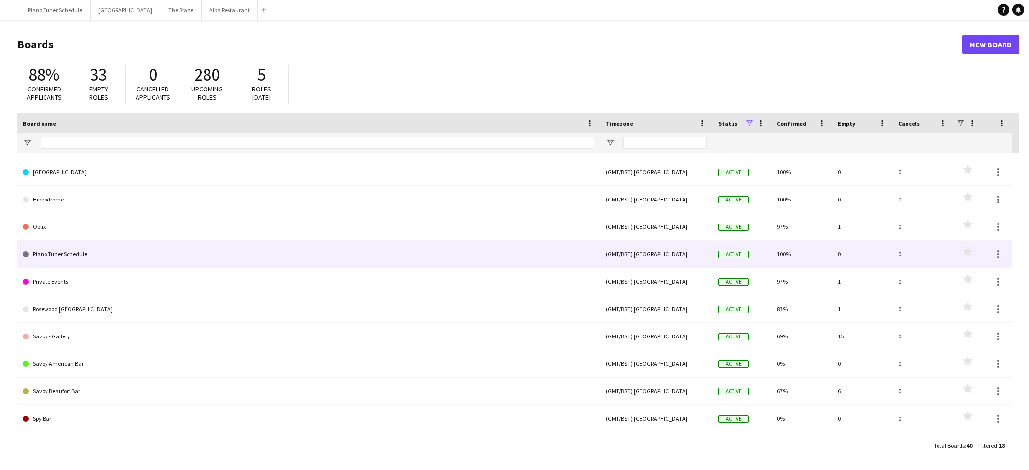
scroll to position [47, 0]
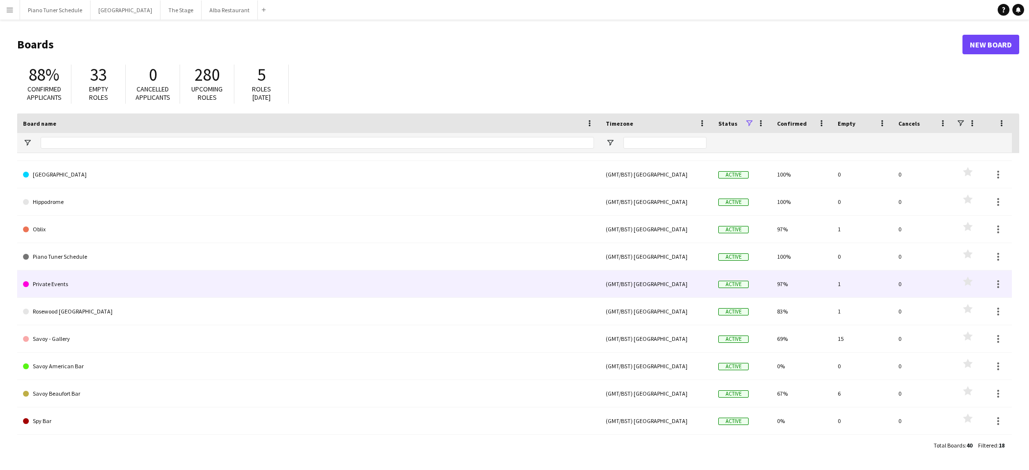
click at [78, 278] on link "Private Events" at bounding box center [308, 284] width 571 height 27
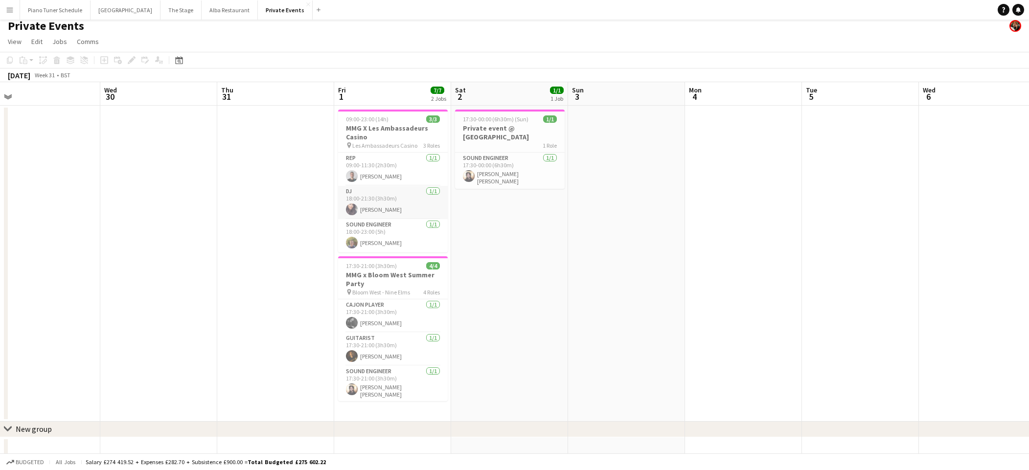
scroll to position [7, 0]
click at [401, 229] on app-card-role "Sound Engineer [DATE] 18:00-23:00 (5h) [PERSON_NAME]" at bounding box center [393, 233] width 110 height 33
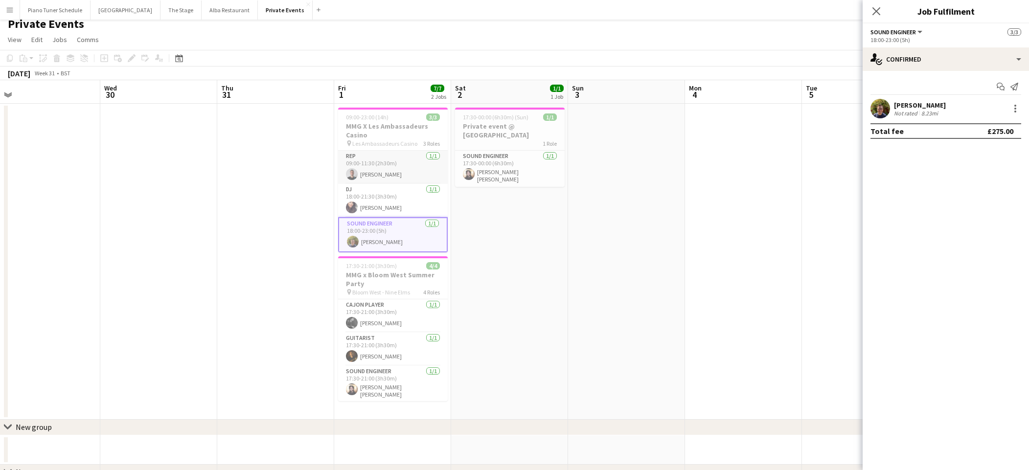
click at [401, 163] on app-card-role "Rep [DATE] 09:00-11:30 (2h30m) [PERSON_NAME]" at bounding box center [393, 167] width 110 height 33
click at [391, 236] on app-card-role "Sound Engineer [DATE] 18:00-23:00 (5h) [PERSON_NAME]" at bounding box center [393, 235] width 110 height 33
click at [501, 181] on app-date-cell "17:30-00:00 (6h30m) (Sun) 1/1 Private event @ Beaufort Bar 1 Role Sound Enginee…" at bounding box center [509, 262] width 117 height 316
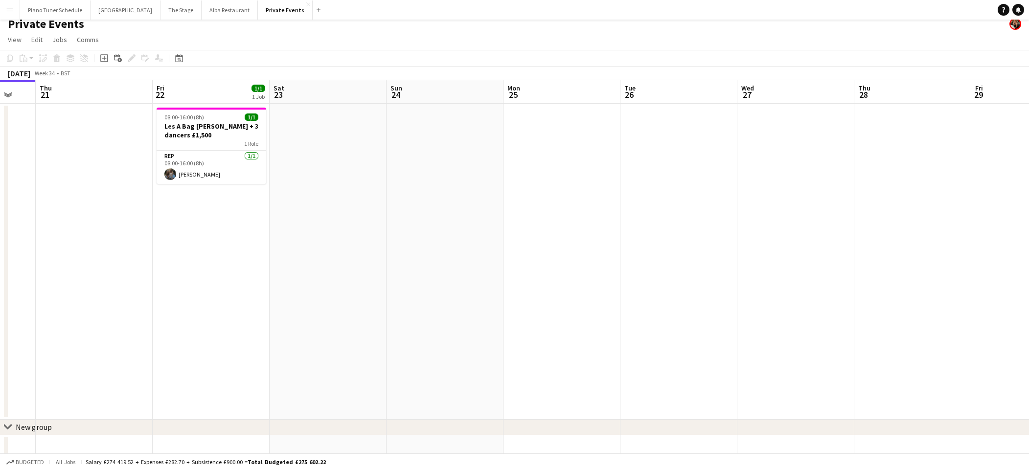
scroll to position [0, 317]
click at [7, 5] on button "Menu" at bounding box center [10, 10] width 20 height 20
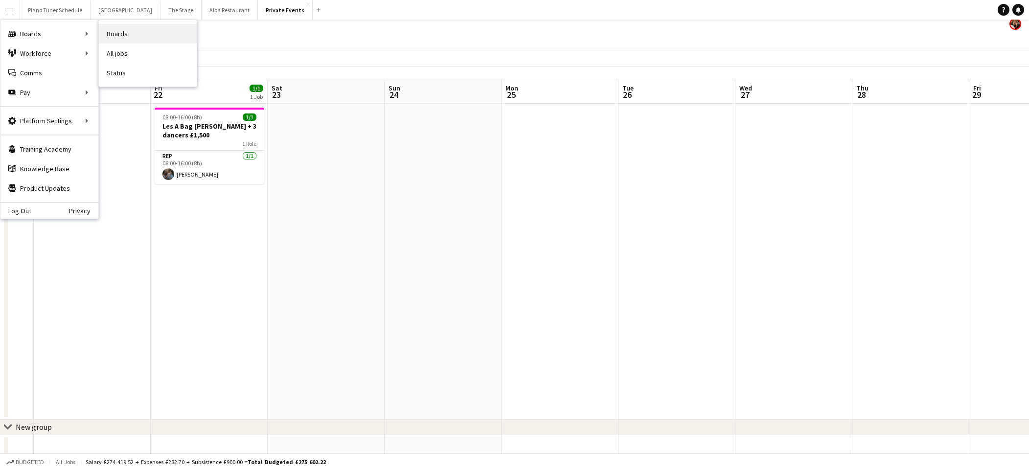
click at [113, 34] on link "Boards" at bounding box center [148, 34] width 98 height 20
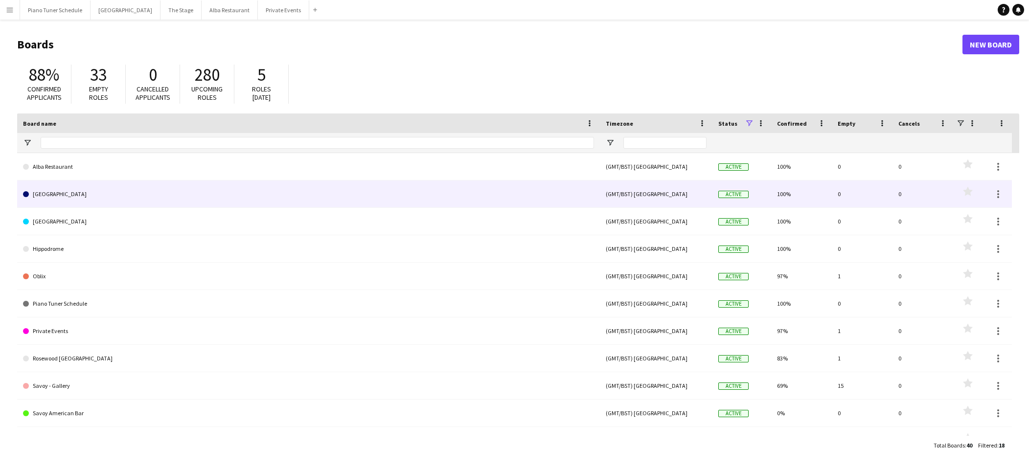
click at [100, 190] on link "[GEOGRAPHIC_DATA]" at bounding box center [308, 194] width 571 height 27
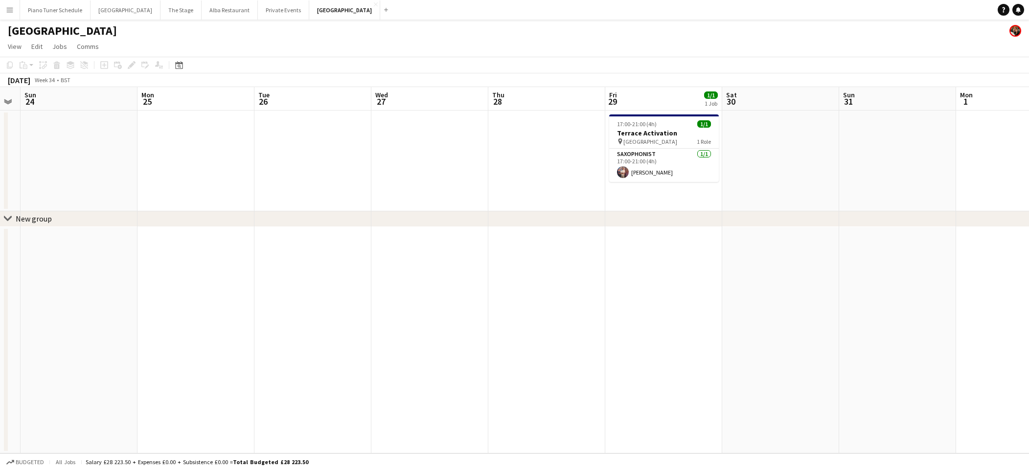
scroll to position [0, 338]
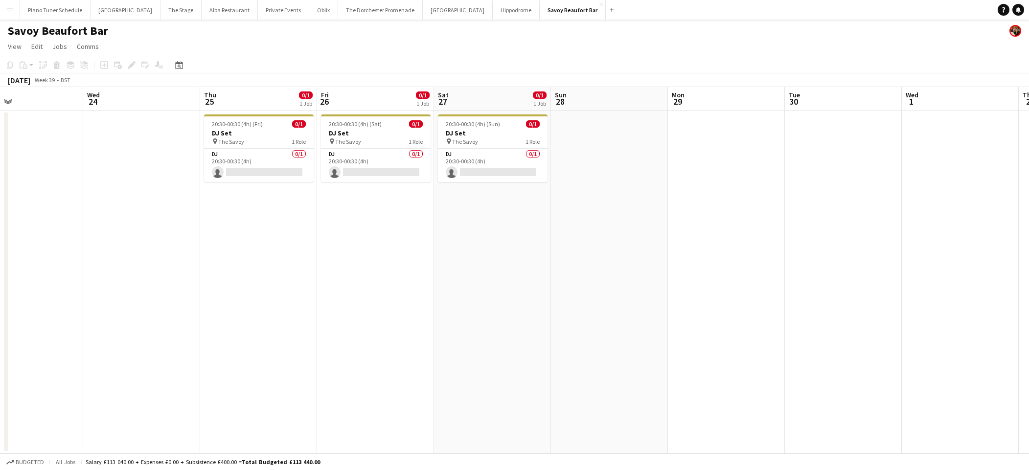
scroll to position [0, 261]
